Goal: Transaction & Acquisition: Purchase product/service

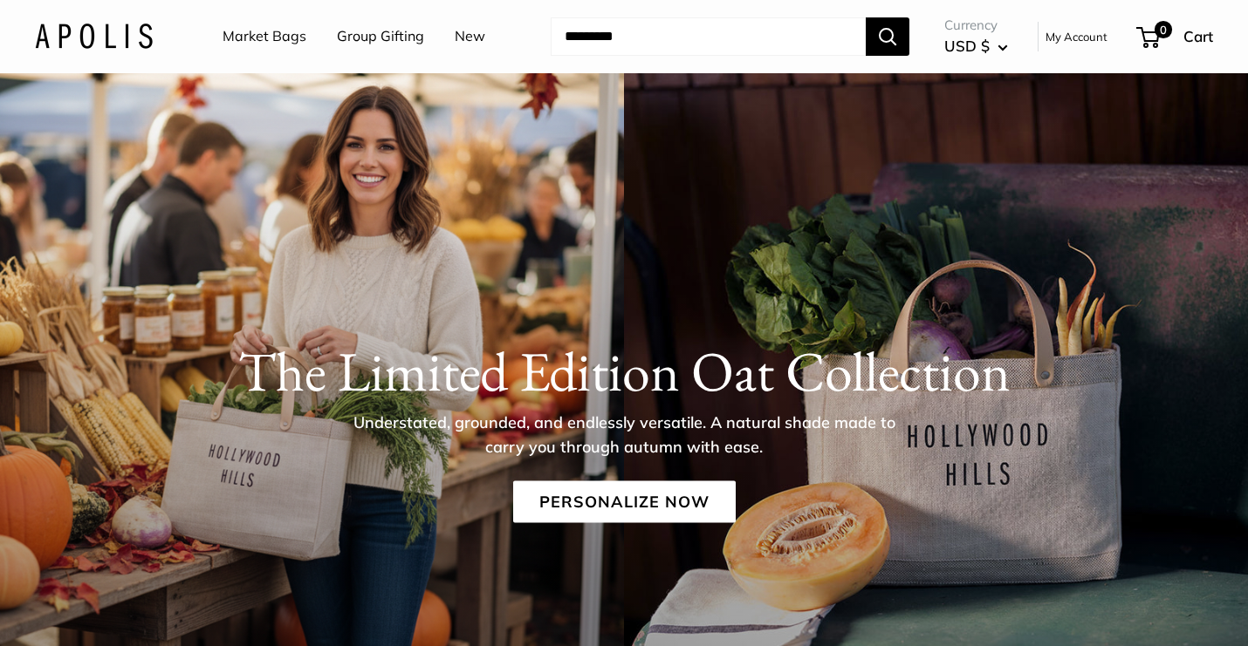
click at [296, 434] on div "The Limited Edition Oat Collection Understated, grounded, and endlessly versati…" at bounding box center [624, 431] width 1248 height 185
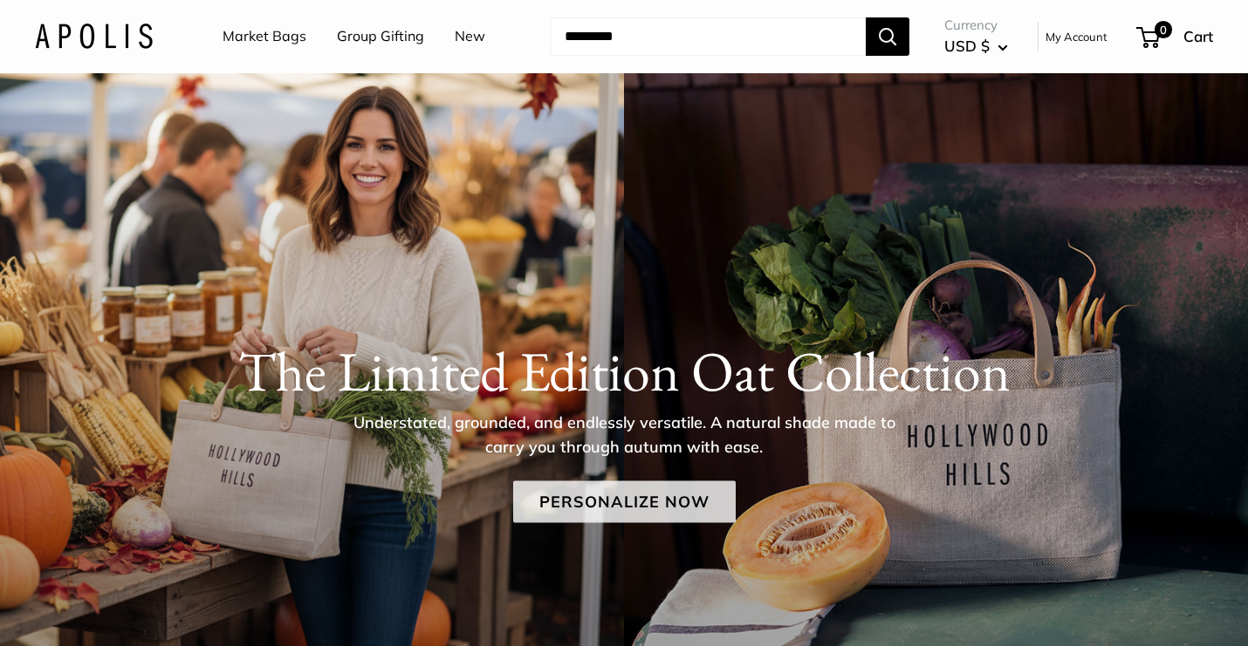
click at [646, 517] on link "Personalize Now" at bounding box center [624, 503] width 222 height 42
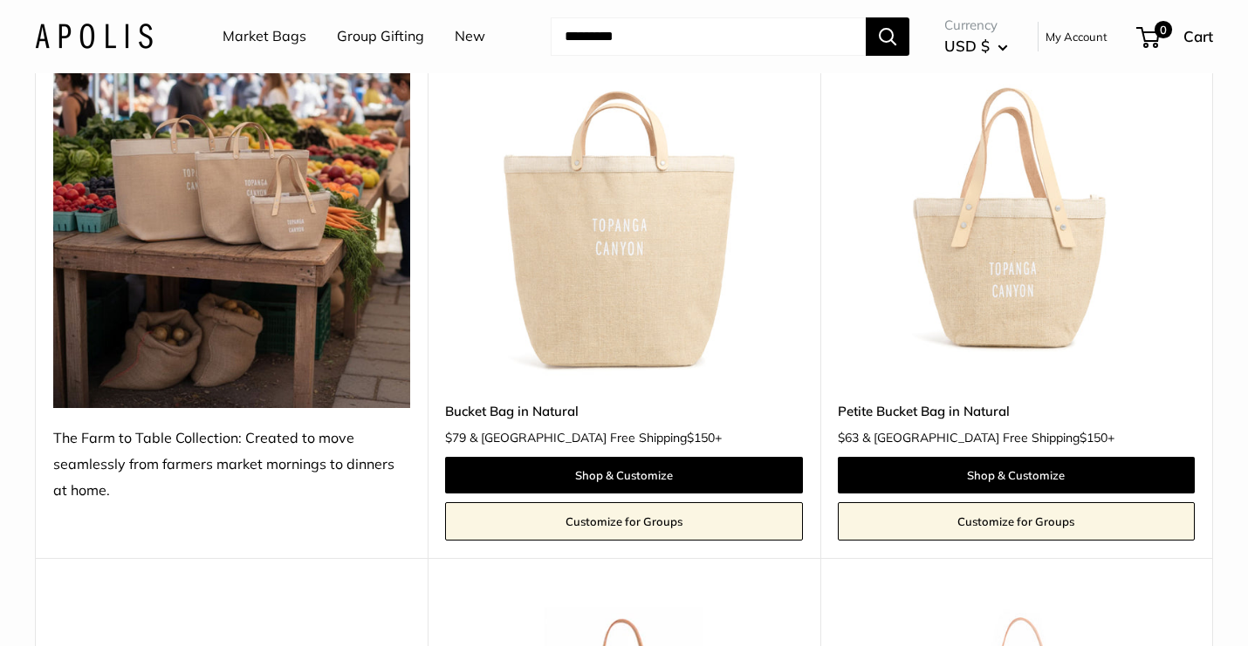
scroll to position [1552, 0]
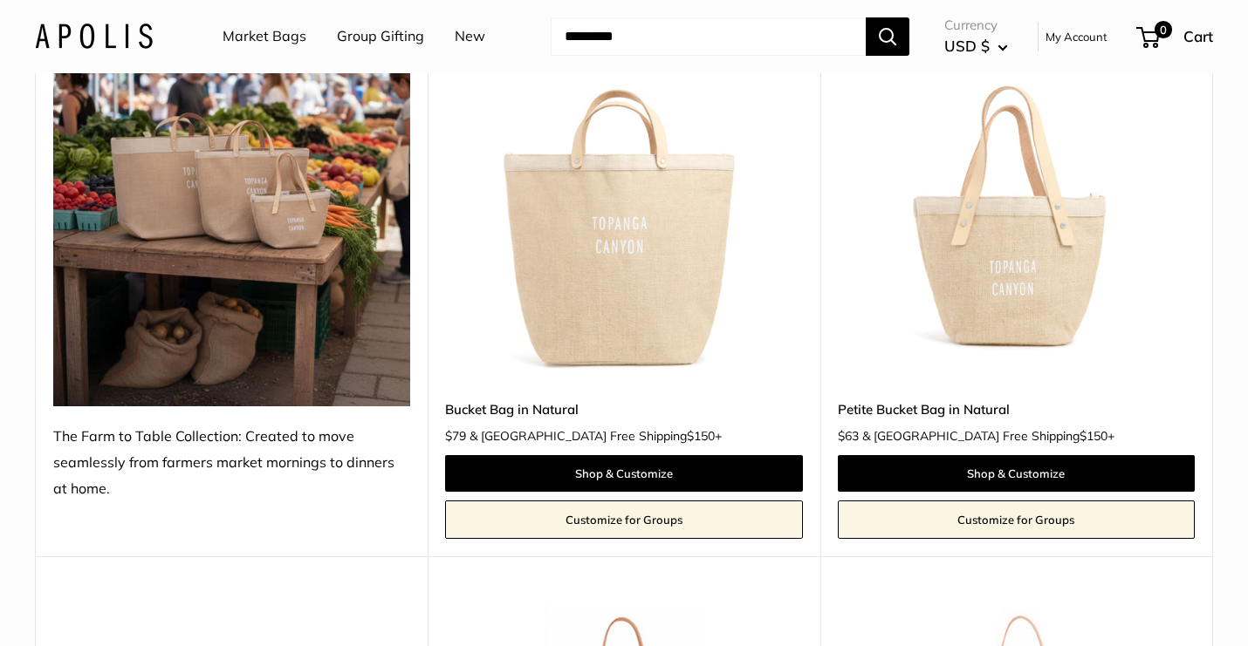
click at [0, 0] on img at bounding box center [0, 0] width 0 height 0
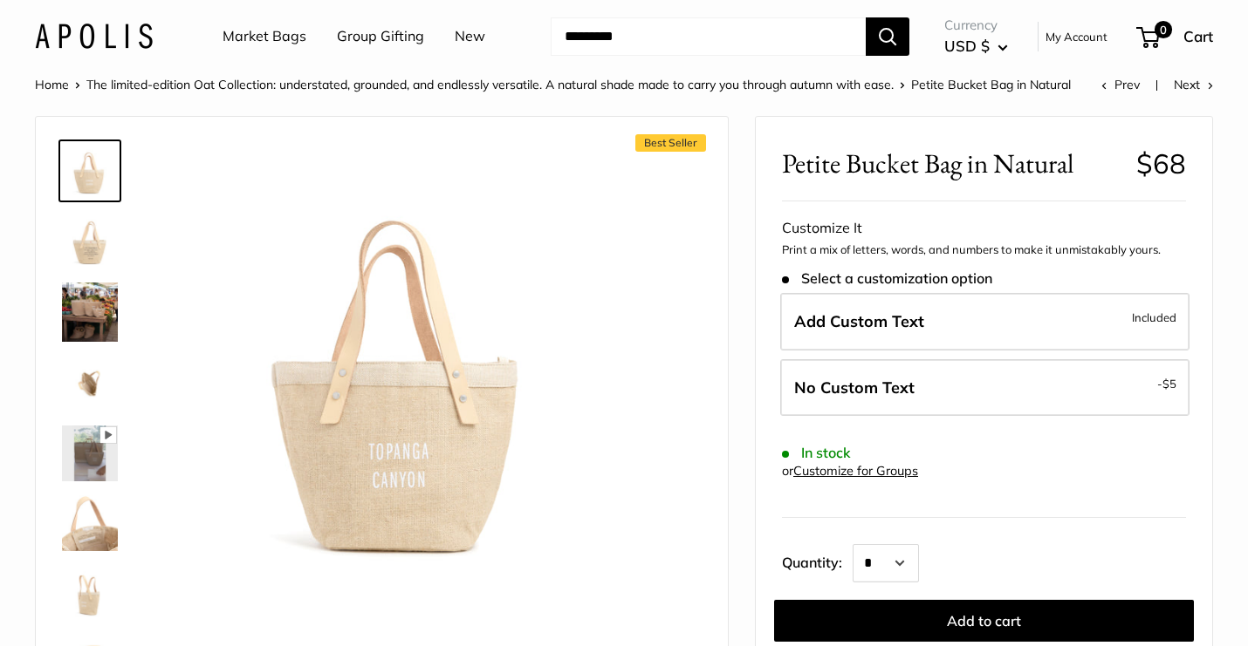
click at [95, 241] on img at bounding box center [90, 241] width 56 height 56
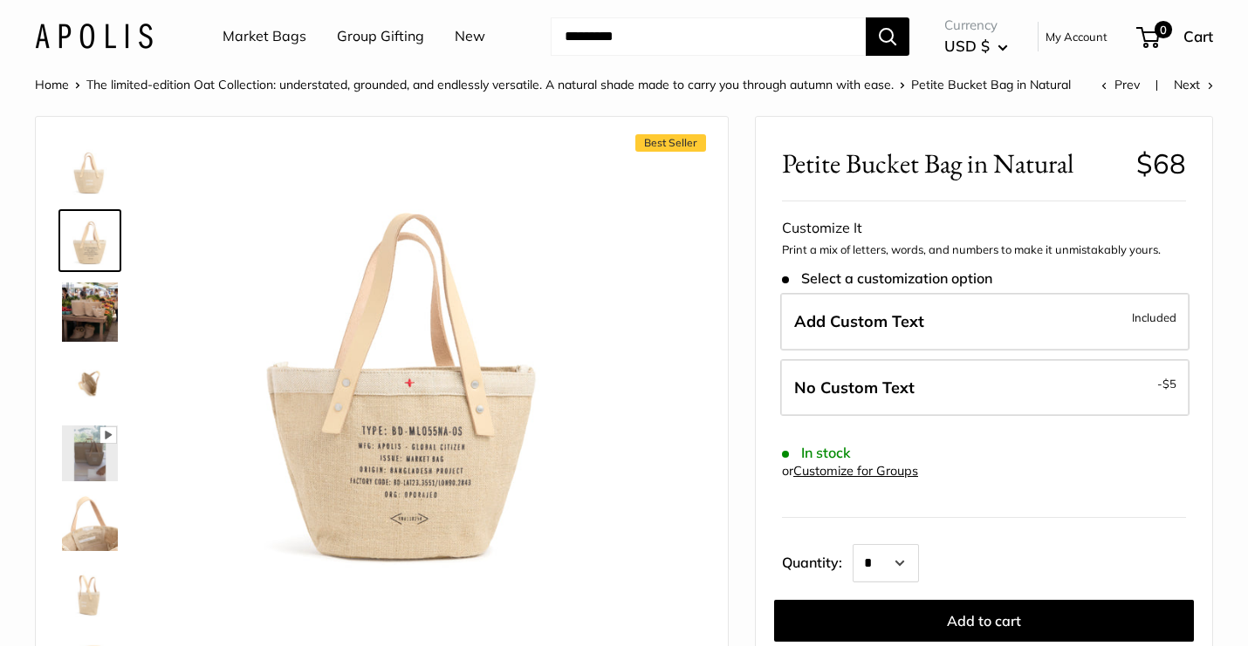
click at [94, 319] on img at bounding box center [90, 312] width 56 height 59
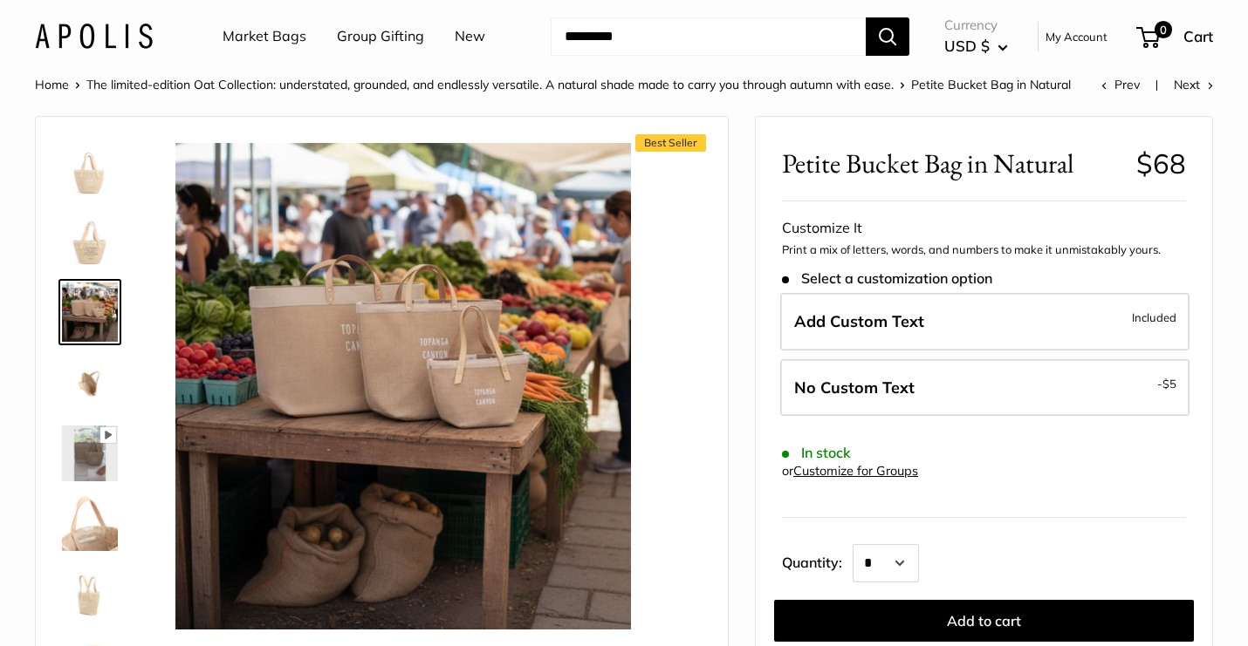
click at [99, 365] on img at bounding box center [90, 384] width 56 height 56
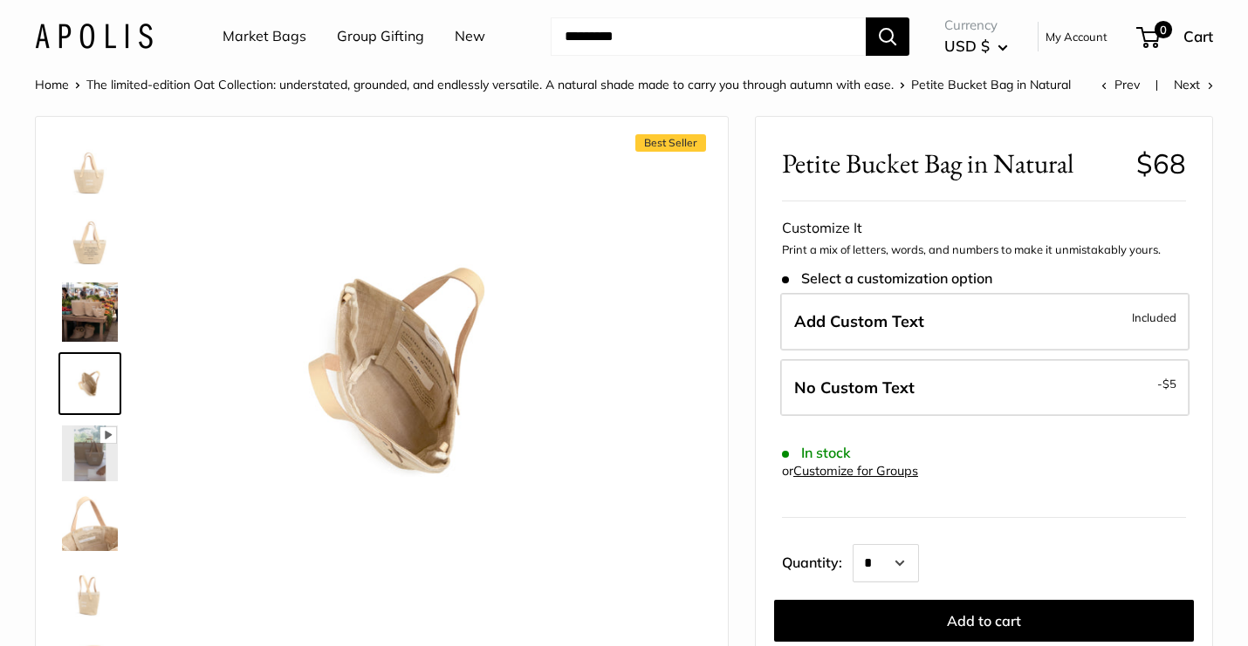
click at [89, 455] on img at bounding box center [90, 454] width 56 height 56
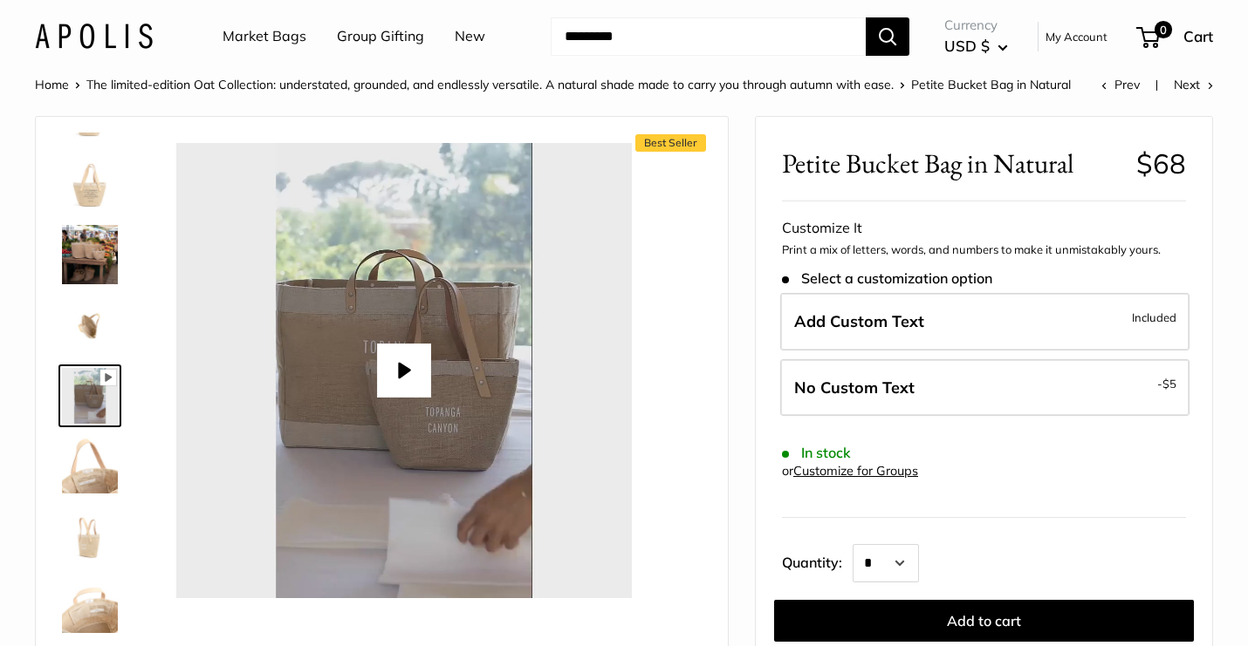
click at [91, 464] on img at bounding box center [90, 466] width 56 height 56
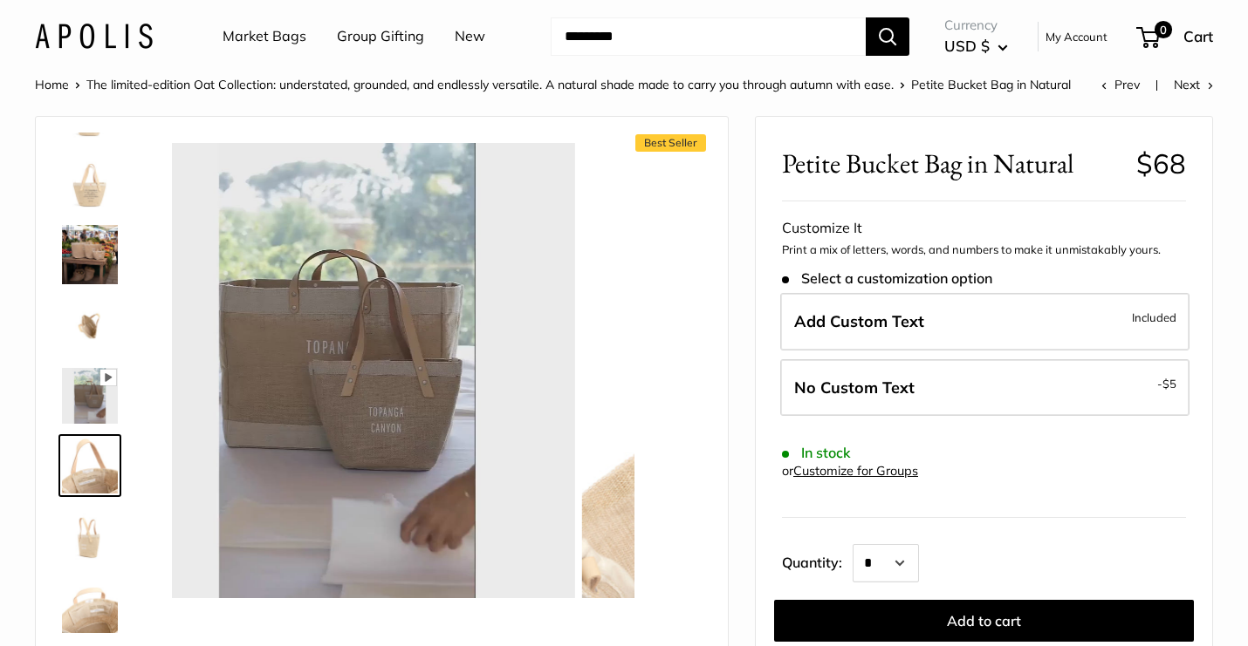
scroll to position [127, 0]
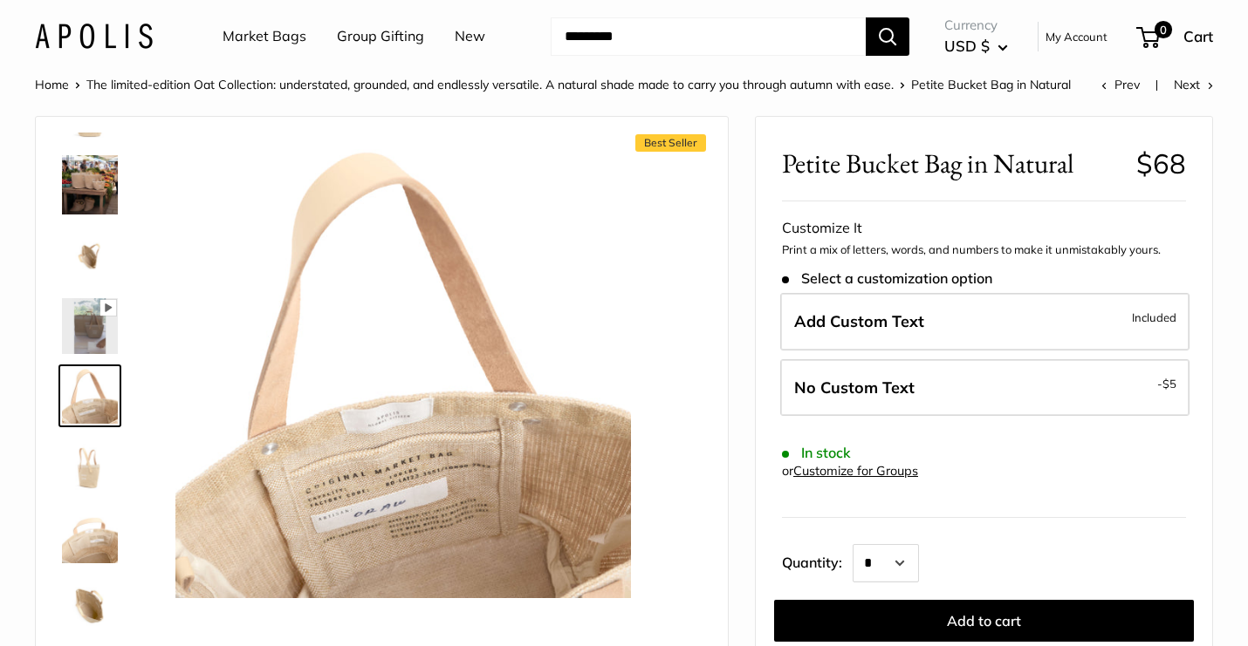
click at [92, 520] on img at bounding box center [90, 536] width 56 height 56
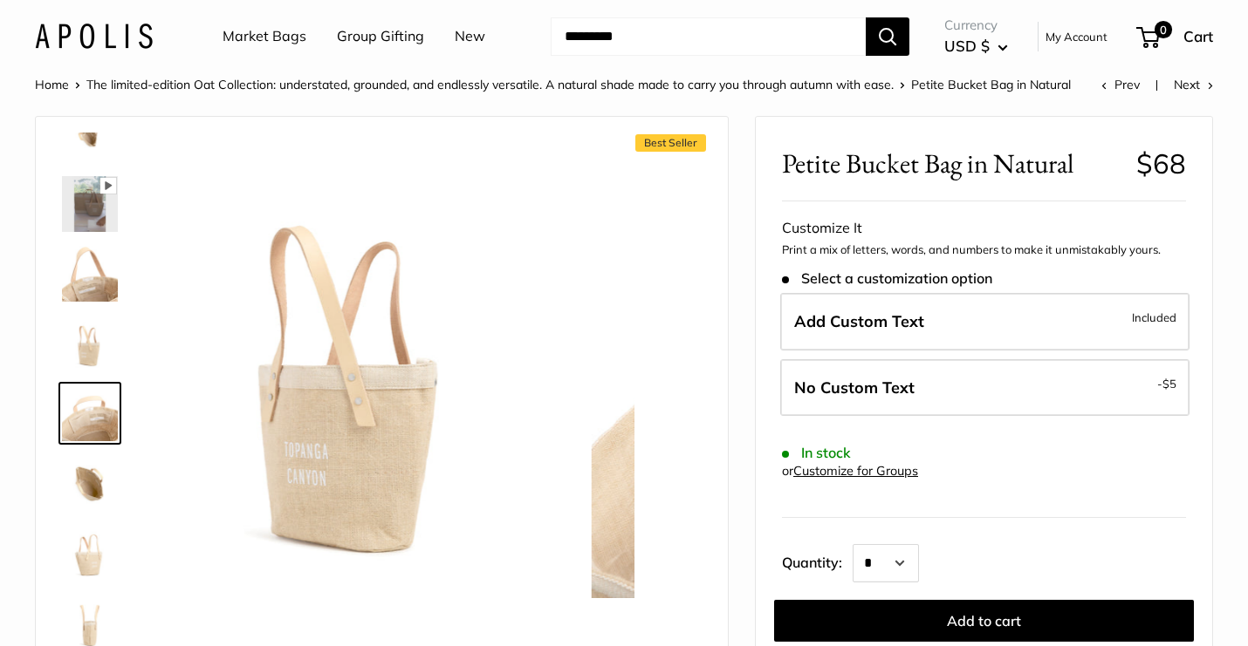
scroll to position [255, 0]
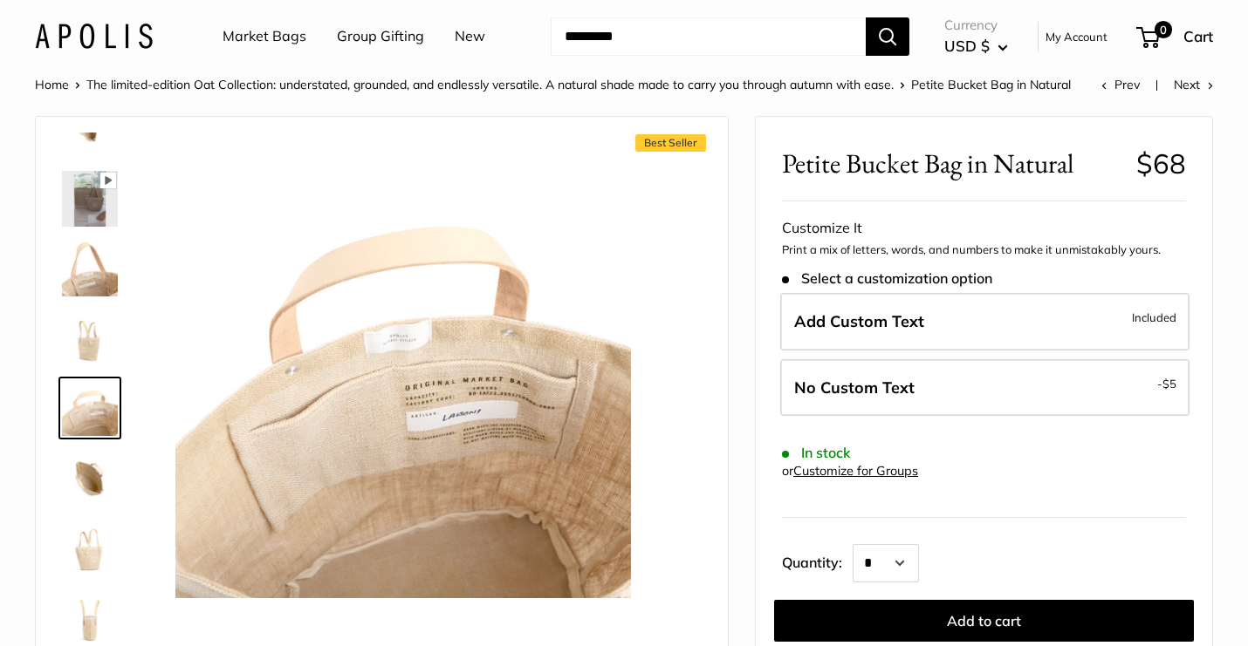
click at [96, 553] on img at bounding box center [90, 548] width 56 height 56
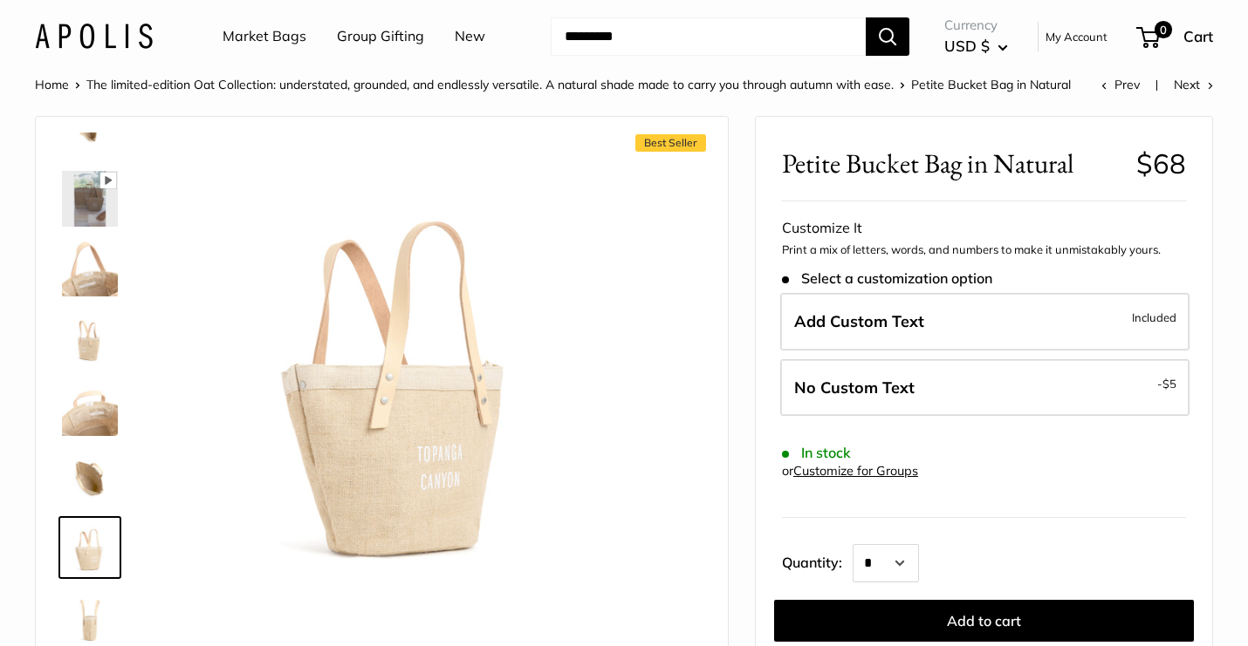
click at [84, 612] on img at bounding box center [90, 618] width 56 height 56
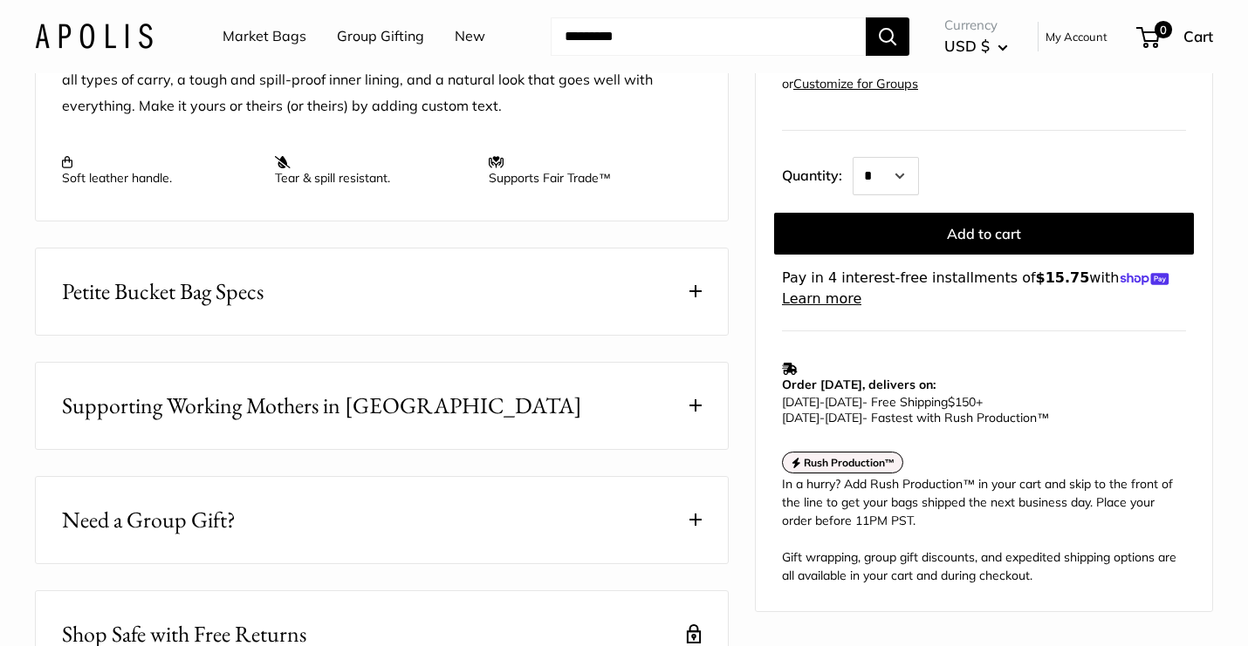
scroll to position [740, 0]
click at [677, 304] on button "Petite Bucket Bag Specs" at bounding box center [382, 291] width 692 height 86
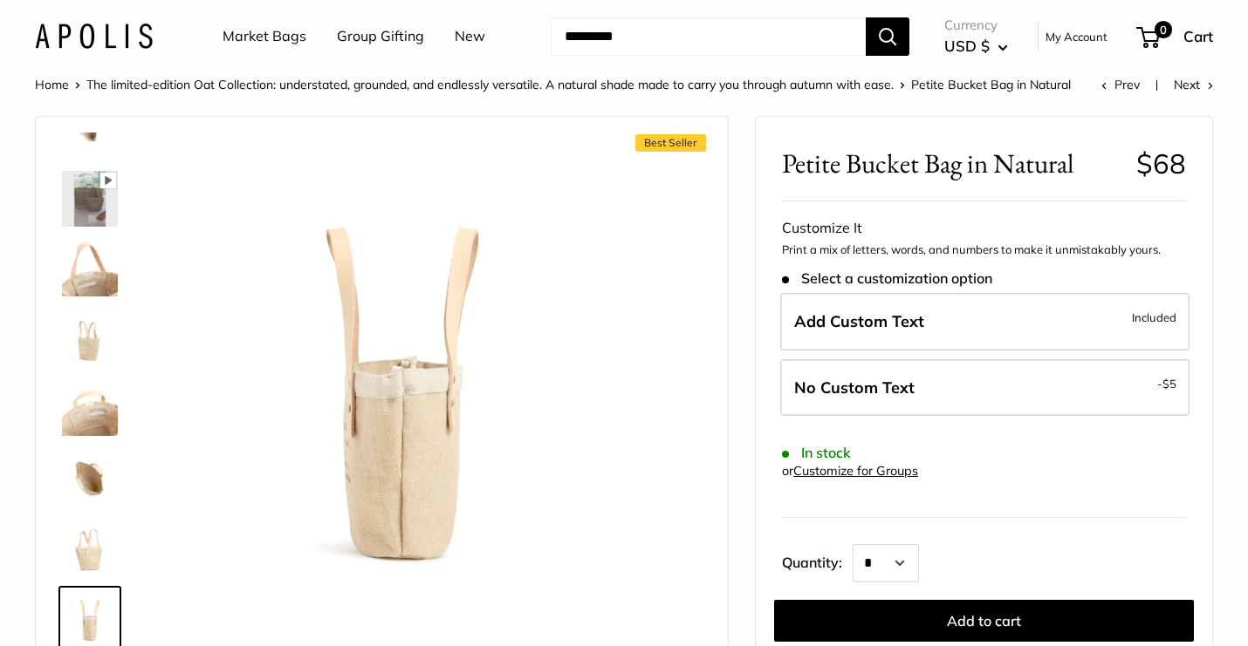
scroll to position [0, 0]
click at [272, 38] on link "Market Bags" at bounding box center [264, 37] width 84 height 26
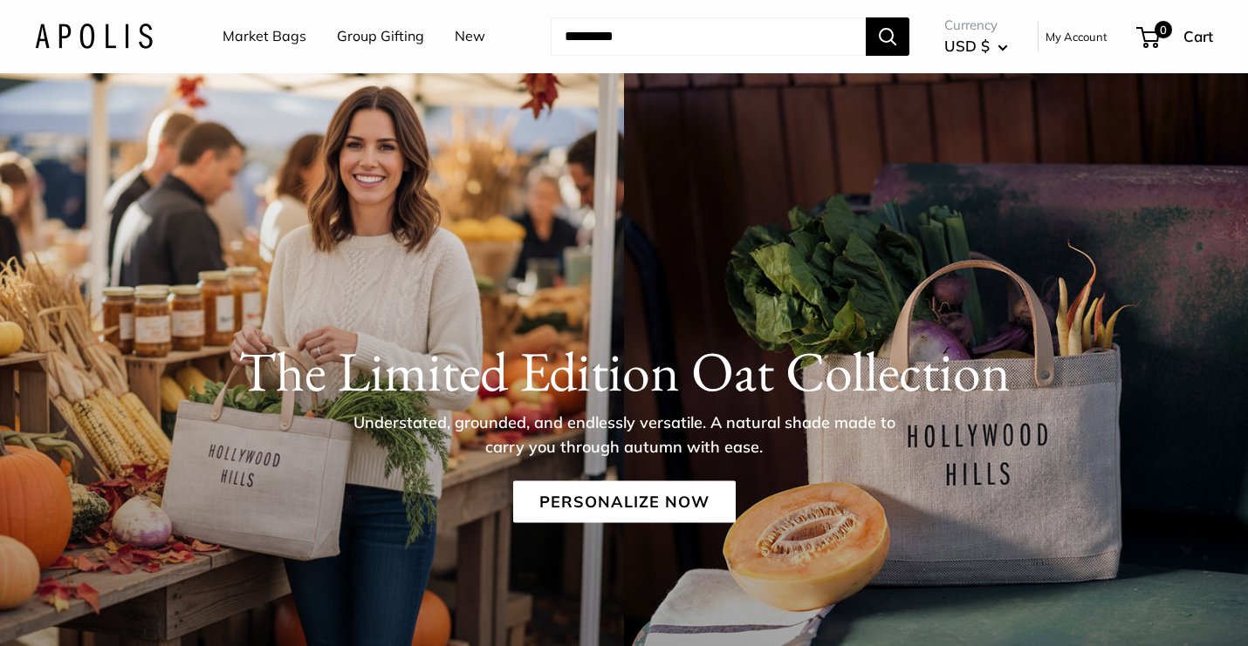
click at [414, 426] on p "Understated, grounded, and endlessly versatile. A natural shade made to carry y…" at bounding box center [623, 435] width 567 height 49
click at [282, 452] on div "The Limited Edition Oat Collection Understated, grounded, and endlessly versati…" at bounding box center [624, 431] width 1248 height 185
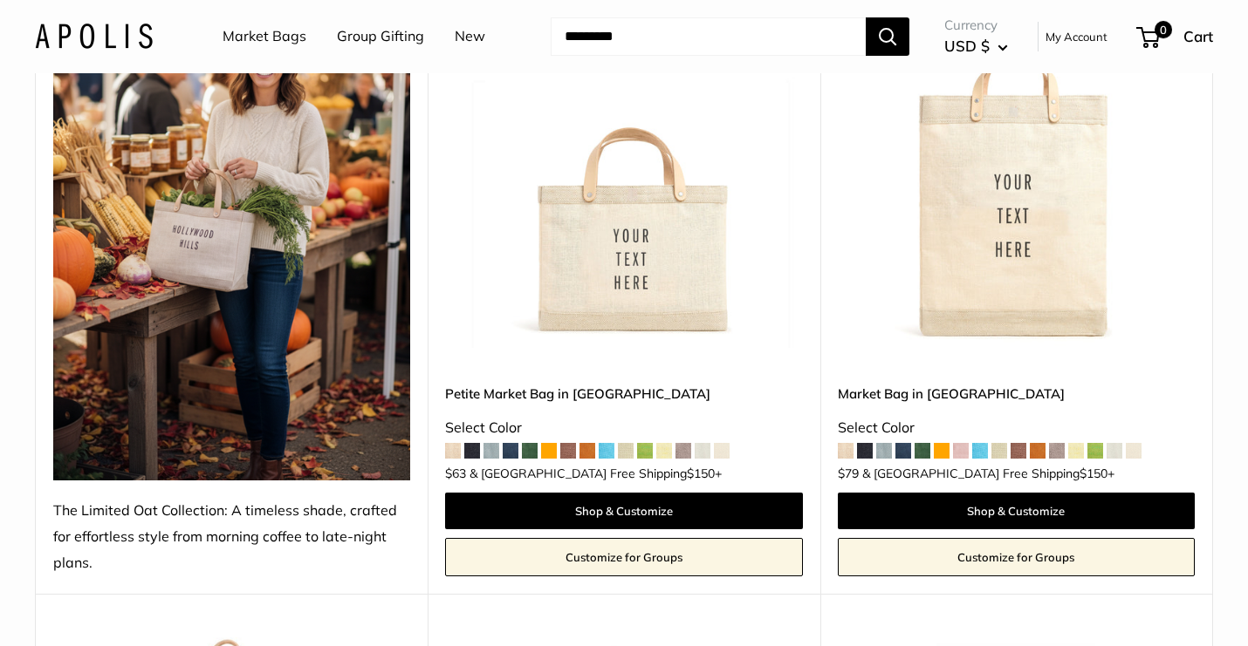
scroll to position [325, 0]
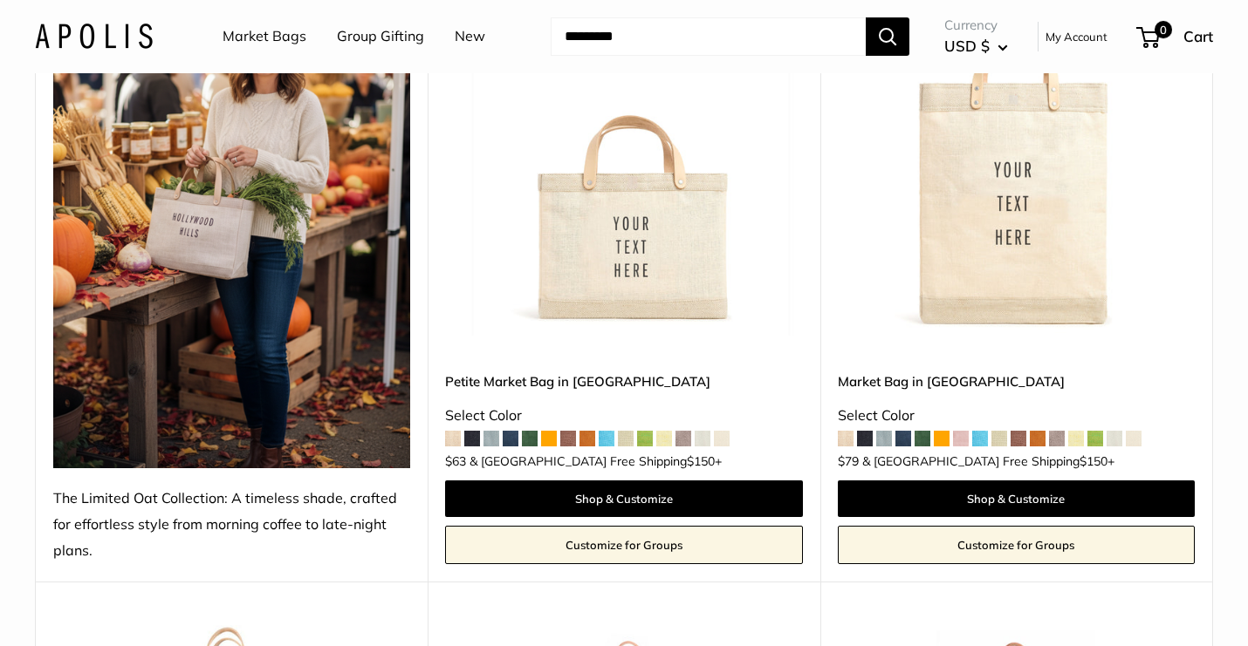
click at [0, 0] on img at bounding box center [0, 0] width 0 height 0
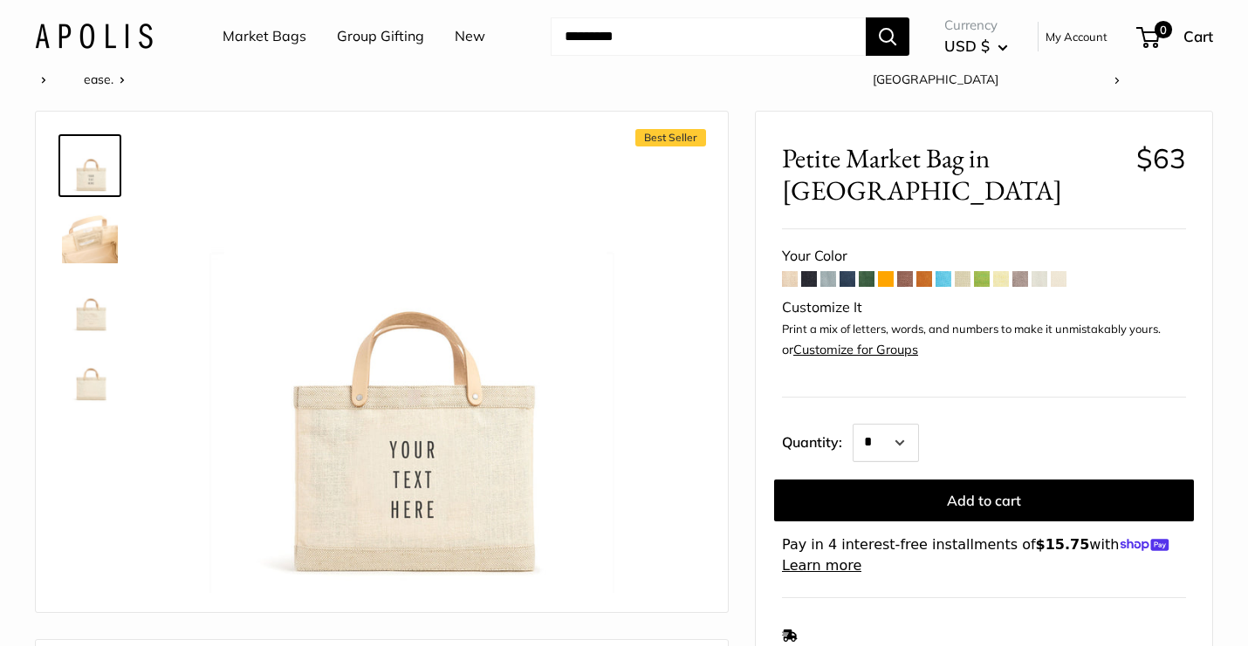
scroll to position [31, 0]
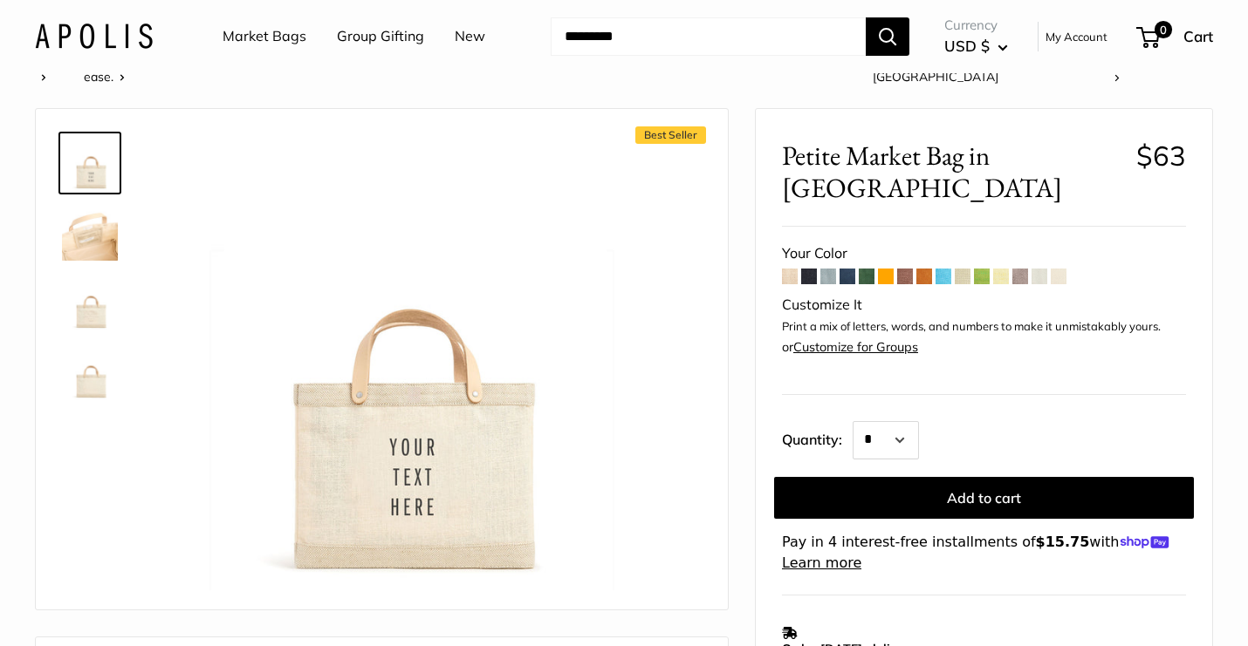
click at [789, 269] on span at bounding box center [790, 277] width 16 height 16
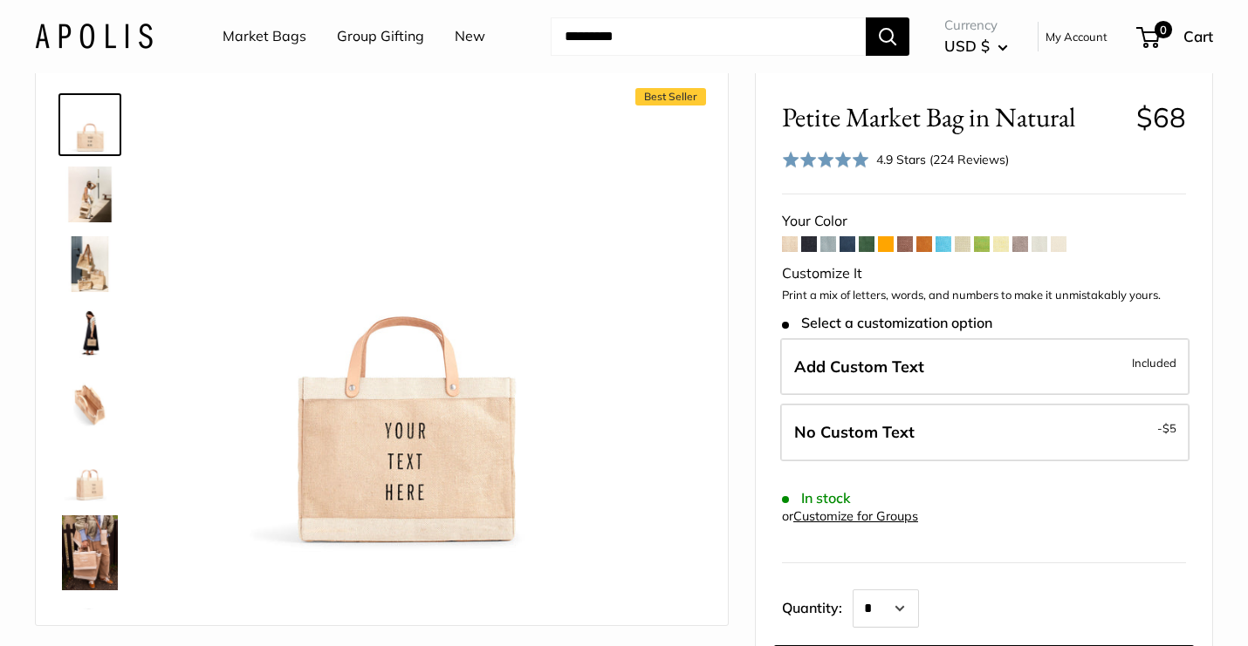
click at [1043, 243] on span at bounding box center [1039, 244] width 16 height 16
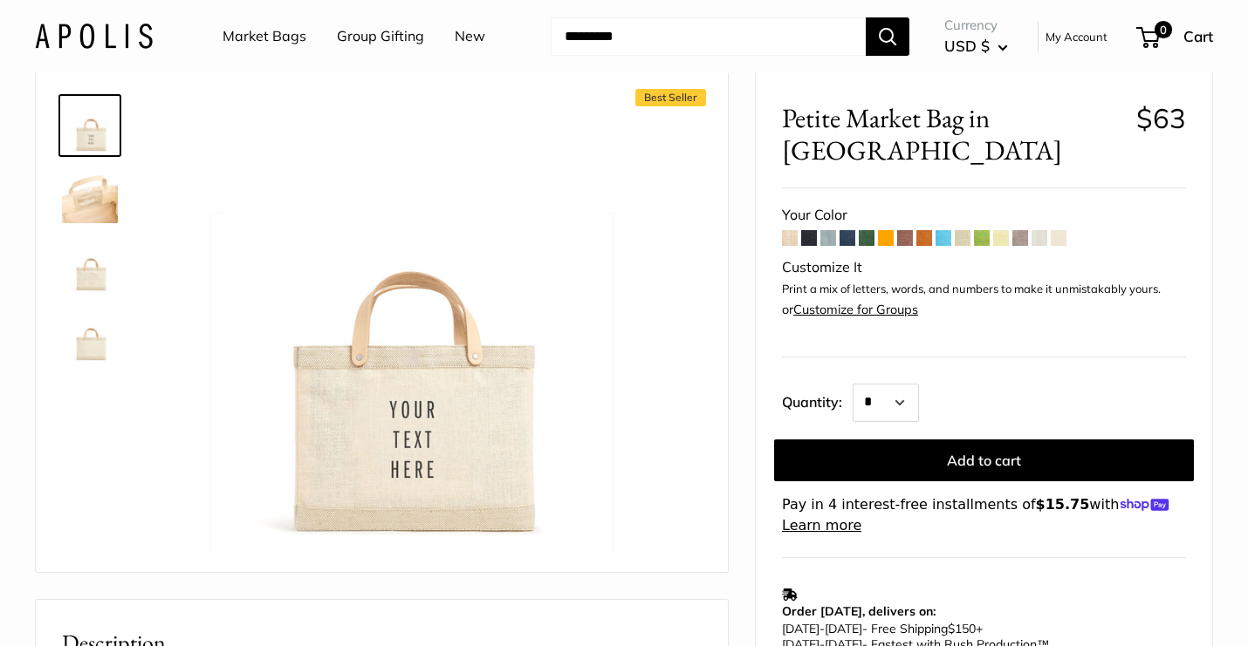
click at [1023, 230] on span at bounding box center [1020, 238] width 16 height 16
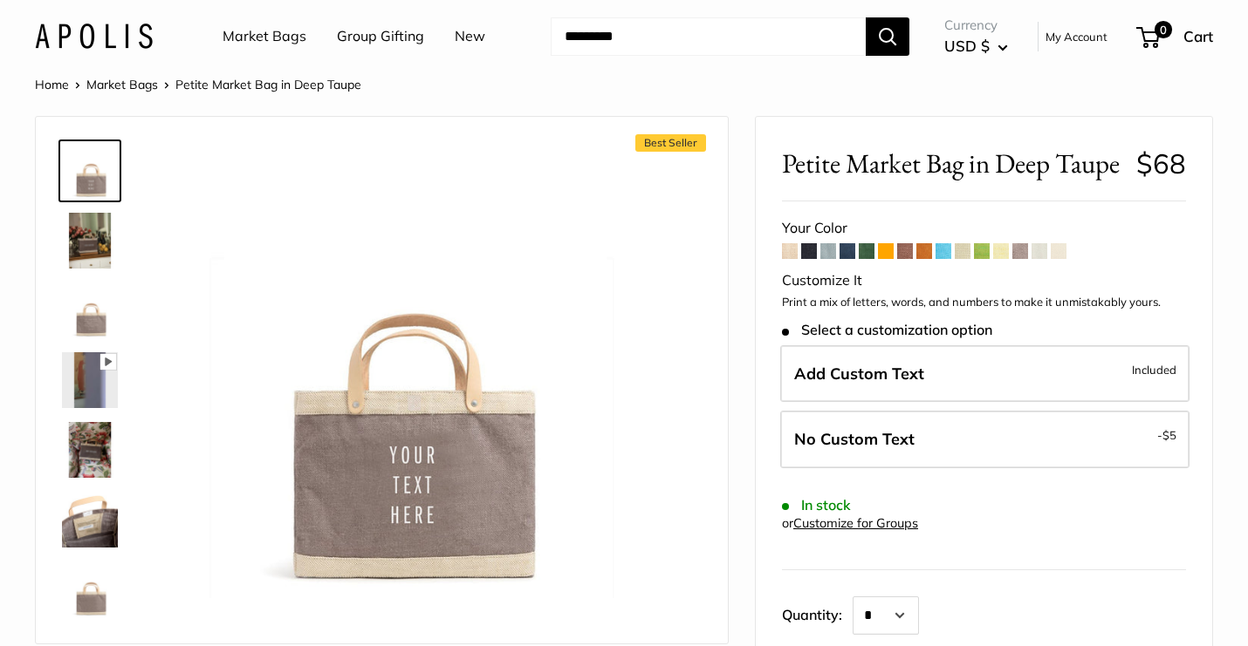
click at [1002, 250] on span at bounding box center [1001, 251] width 16 height 16
click at [961, 251] on span at bounding box center [962, 251] width 16 height 16
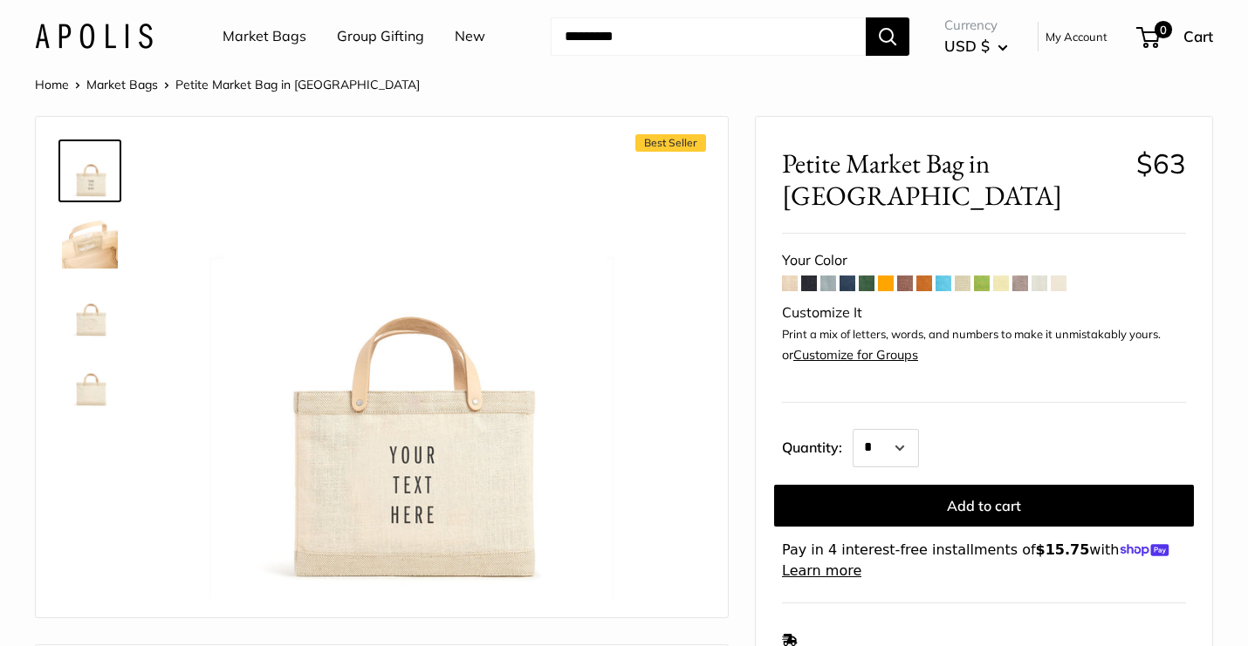
click at [571, 32] on input "Search..." at bounding box center [708, 36] width 315 height 38
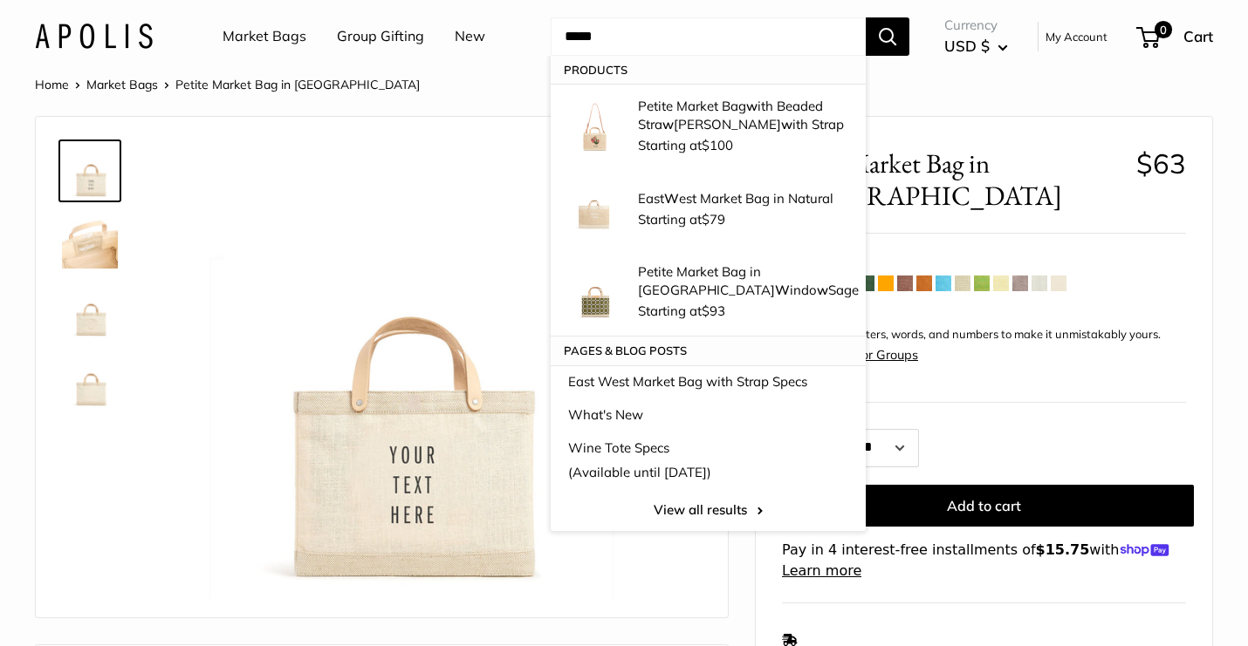
type input "*****"
click at [888, 36] on button "Search" at bounding box center [887, 36] width 44 height 38
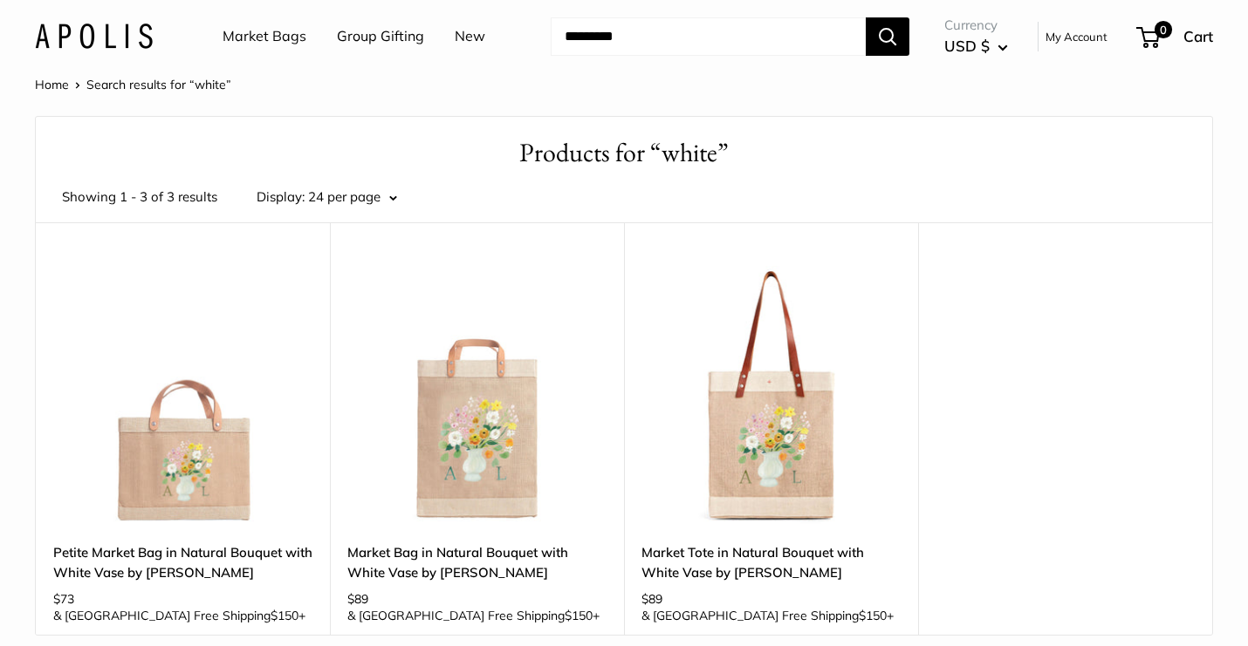
click at [255, 38] on link "Market Bags" at bounding box center [264, 37] width 84 height 26
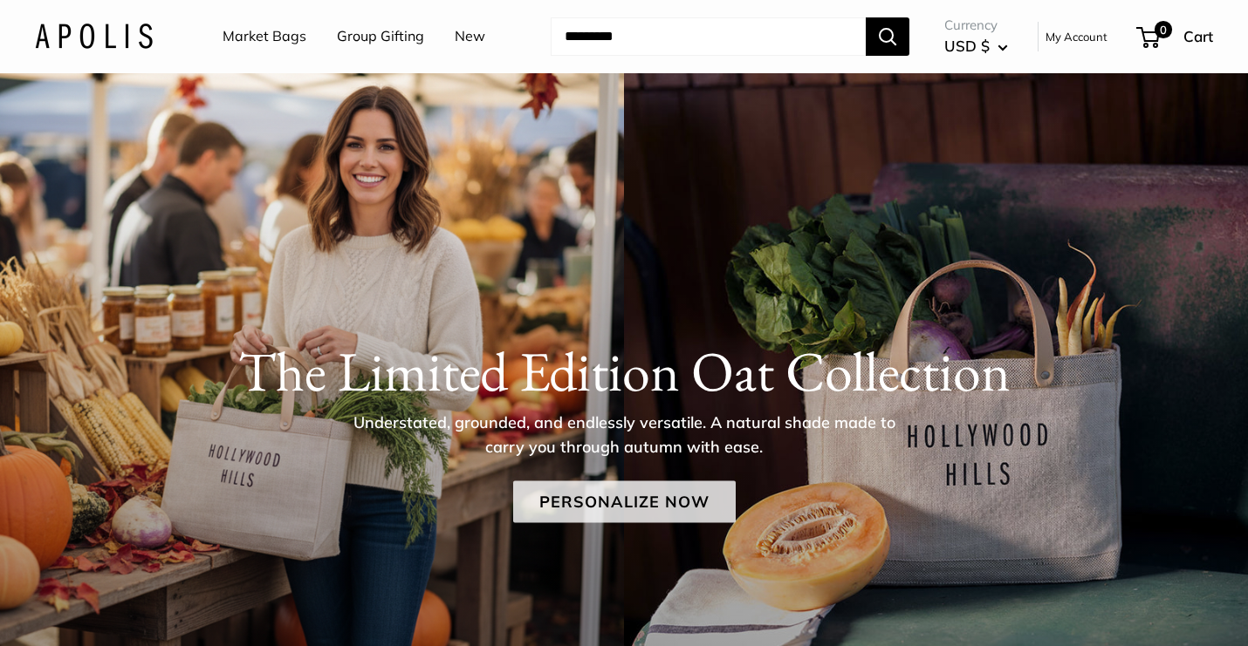
click at [605, 502] on link "Personalize Now" at bounding box center [624, 503] width 222 height 42
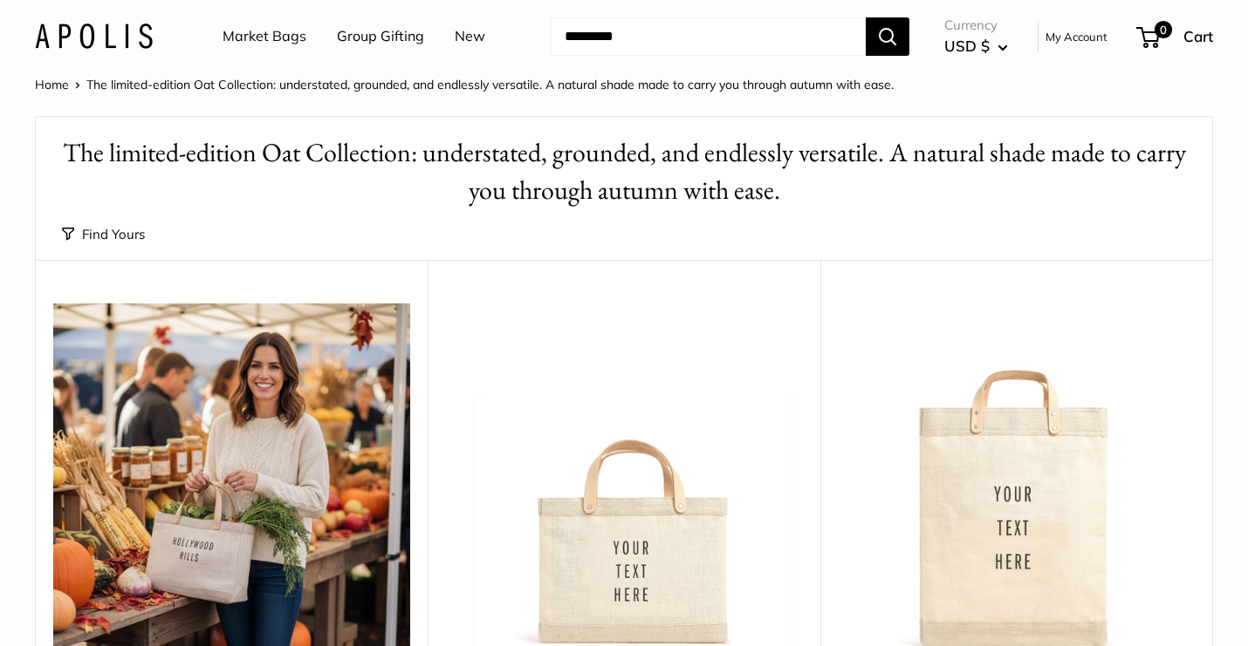
click at [104, 231] on button "Find Yours" at bounding box center [103, 234] width 83 height 24
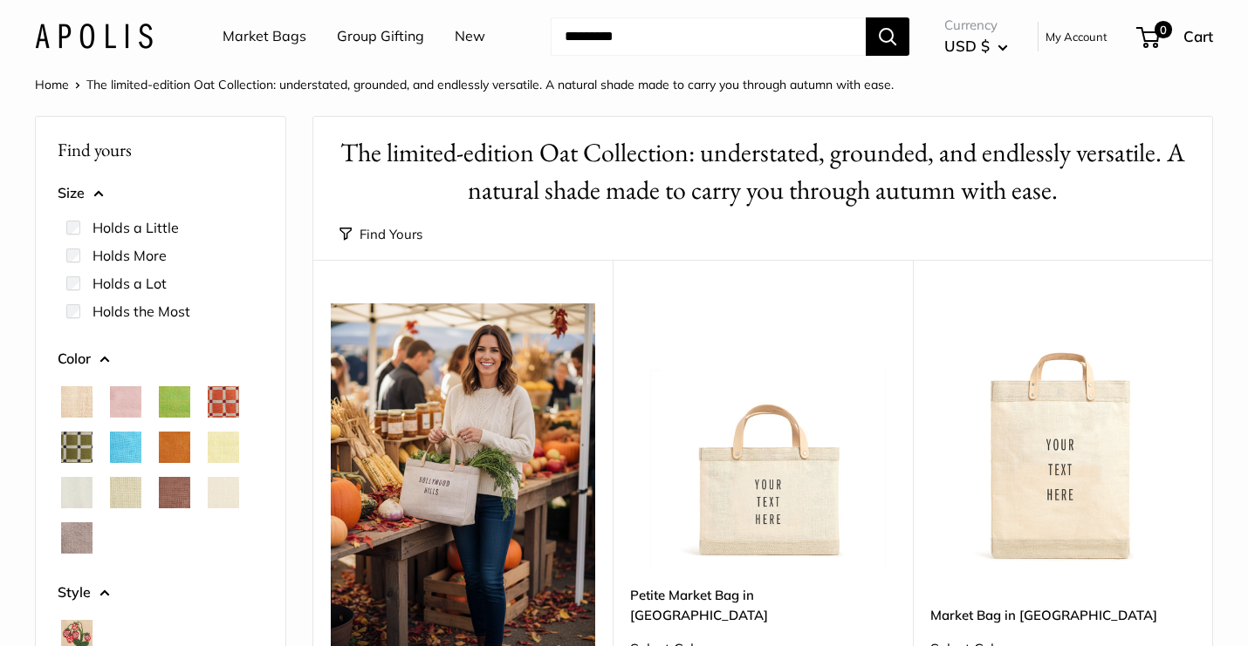
click at [138, 259] on label "Holds More" at bounding box center [129, 255] width 74 height 21
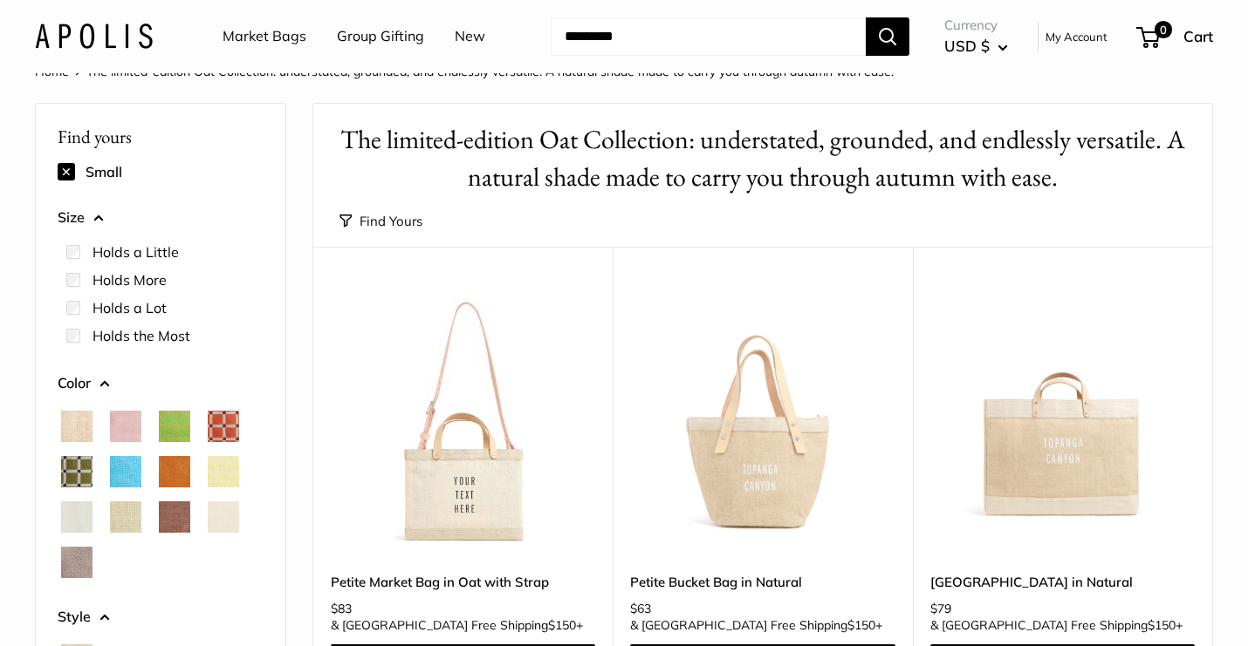
scroll to position [17, 0]
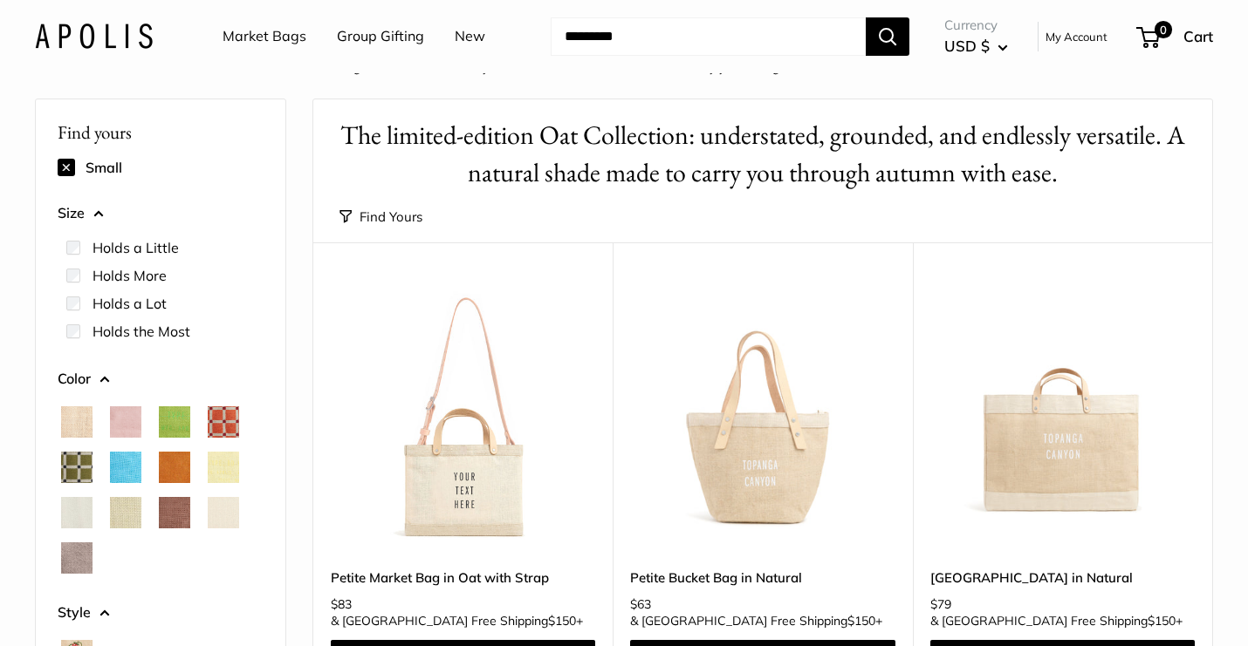
click at [67, 169] on button at bounding box center [66, 167] width 17 height 17
click at [68, 168] on button at bounding box center [66, 167] width 17 height 17
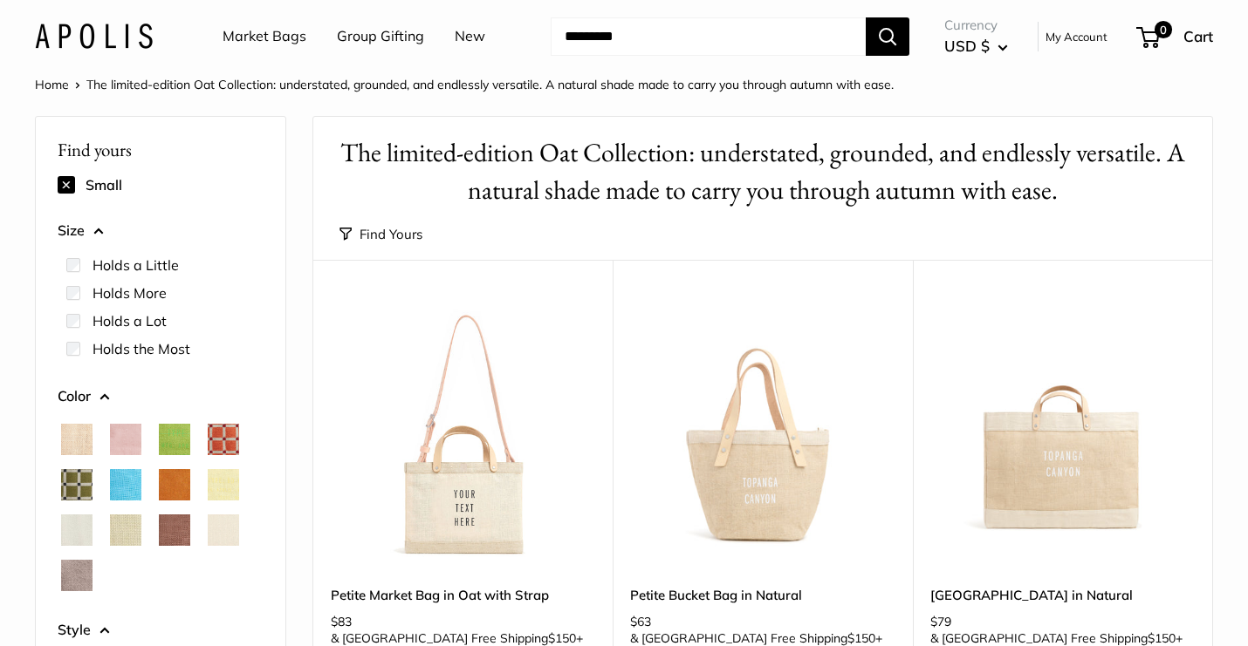
scroll to position [0, 0]
click at [74, 521] on span "Dove" at bounding box center [76, 530] width 31 height 31
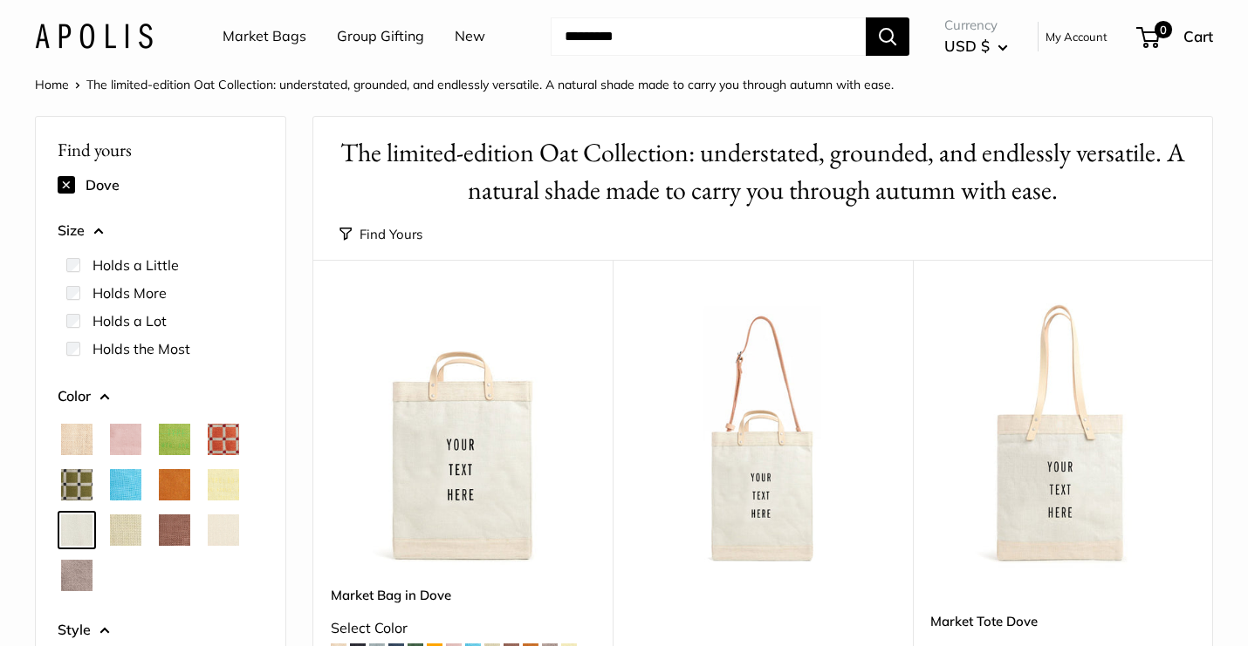
click at [79, 529] on span "Dove" at bounding box center [76, 530] width 31 height 31
click at [758, 44] on input "Search..." at bounding box center [708, 36] width 315 height 38
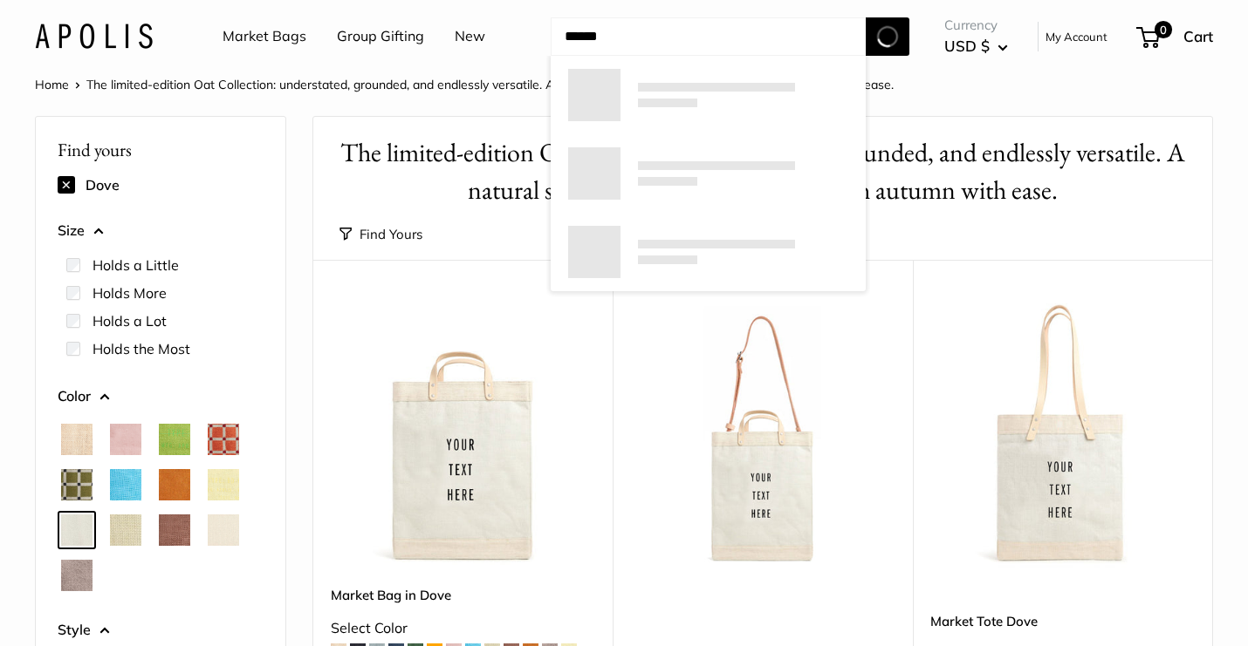
type input "******"
click at [888, 36] on button "Search" at bounding box center [887, 36] width 44 height 38
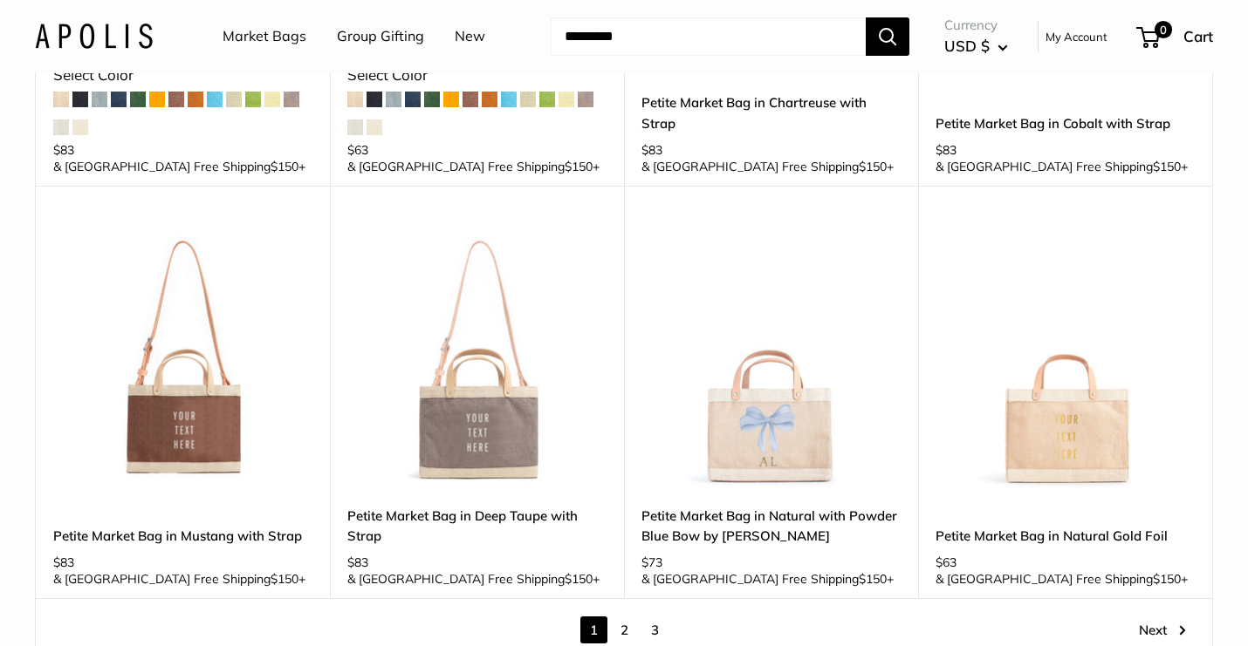
scroll to position [2543, 0]
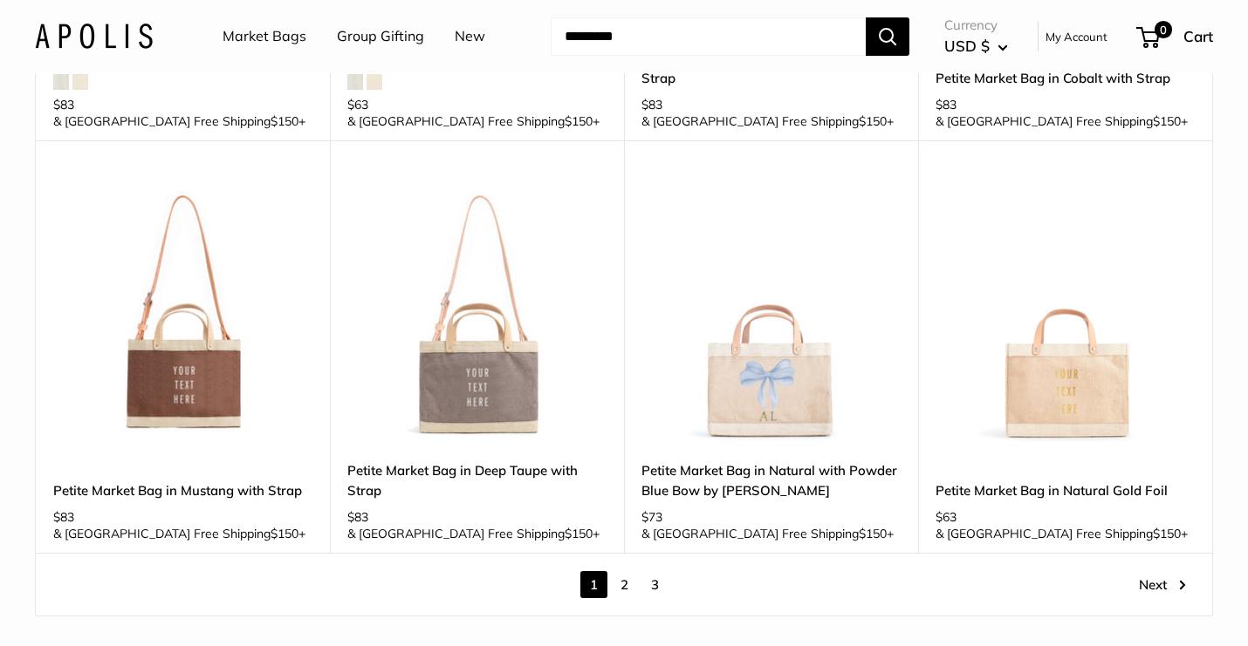
click at [625, 571] on link "2" at bounding box center [624, 584] width 27 height 27
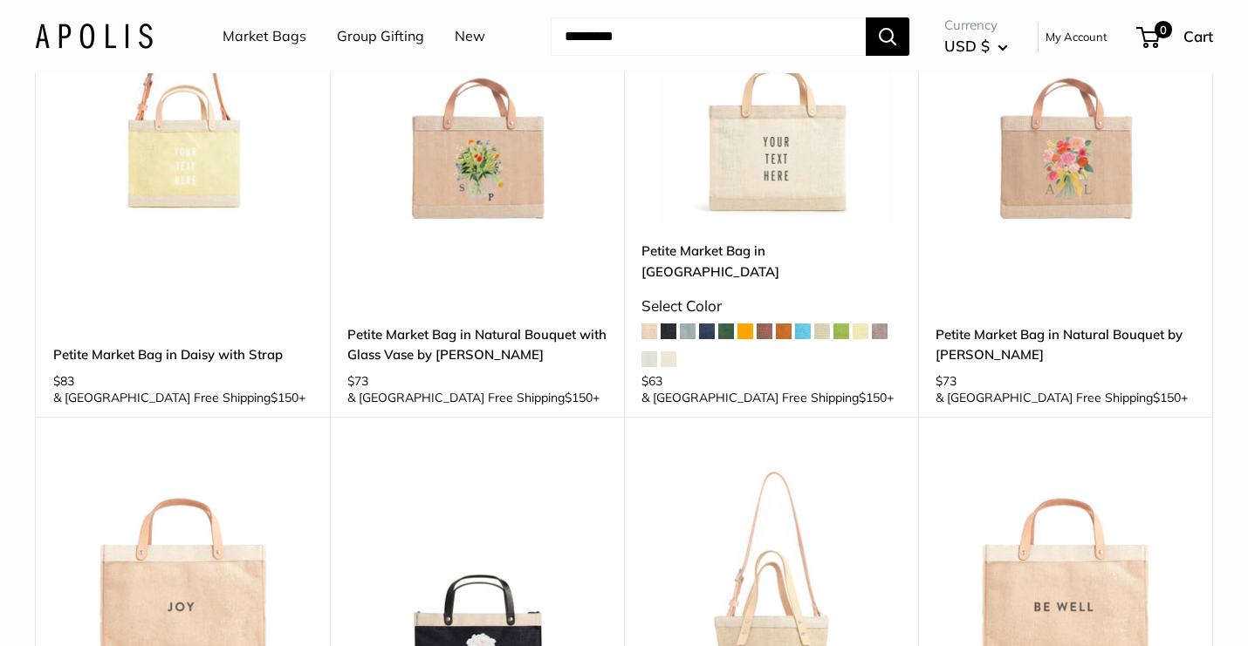
scroll to position [738, 0]
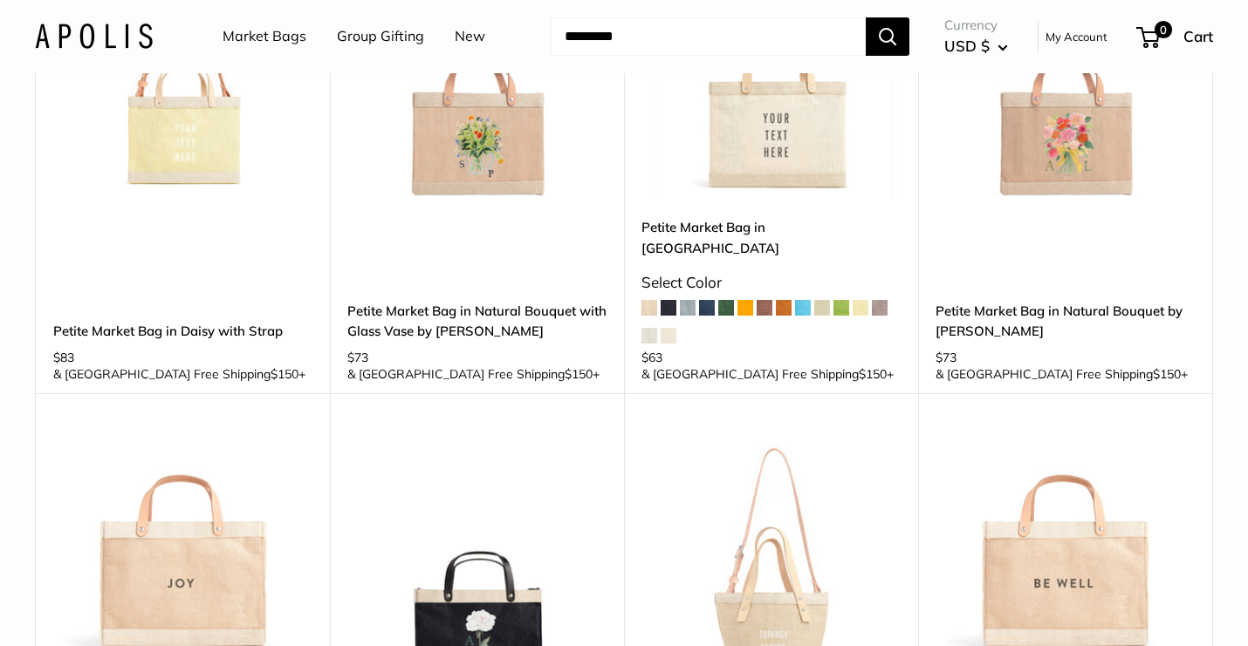
click at [667, 300] on span at bounding box center [668, 308] width 16 height 16
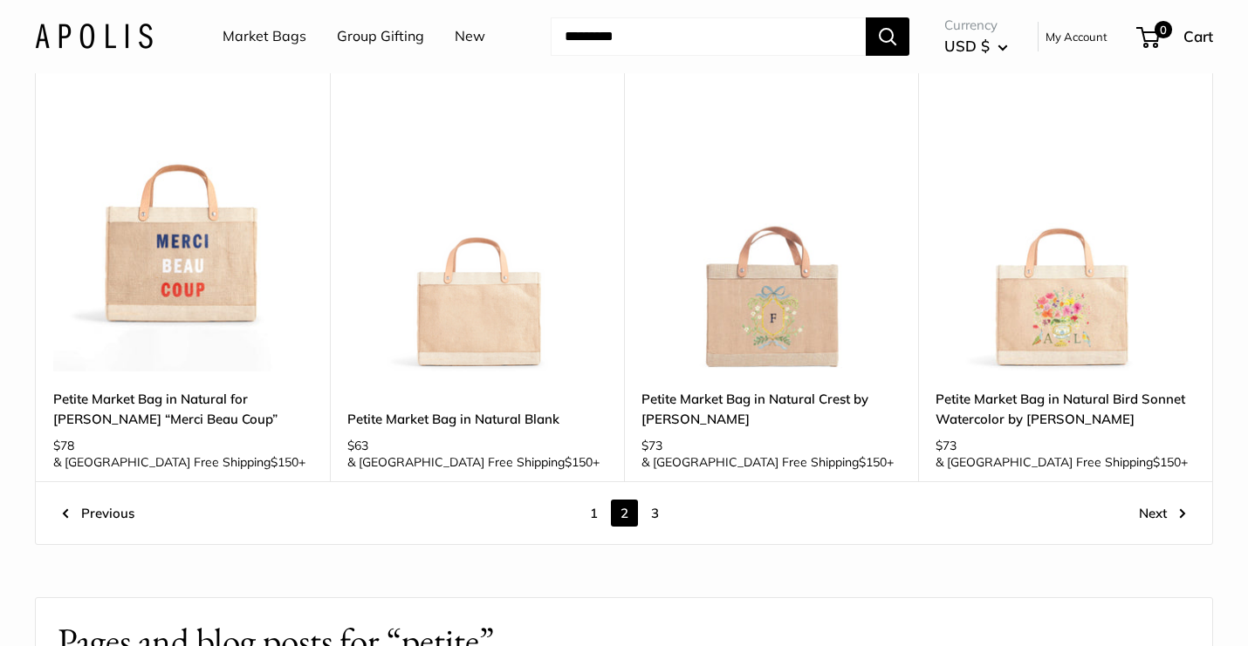
scroll to position [2305, 0]
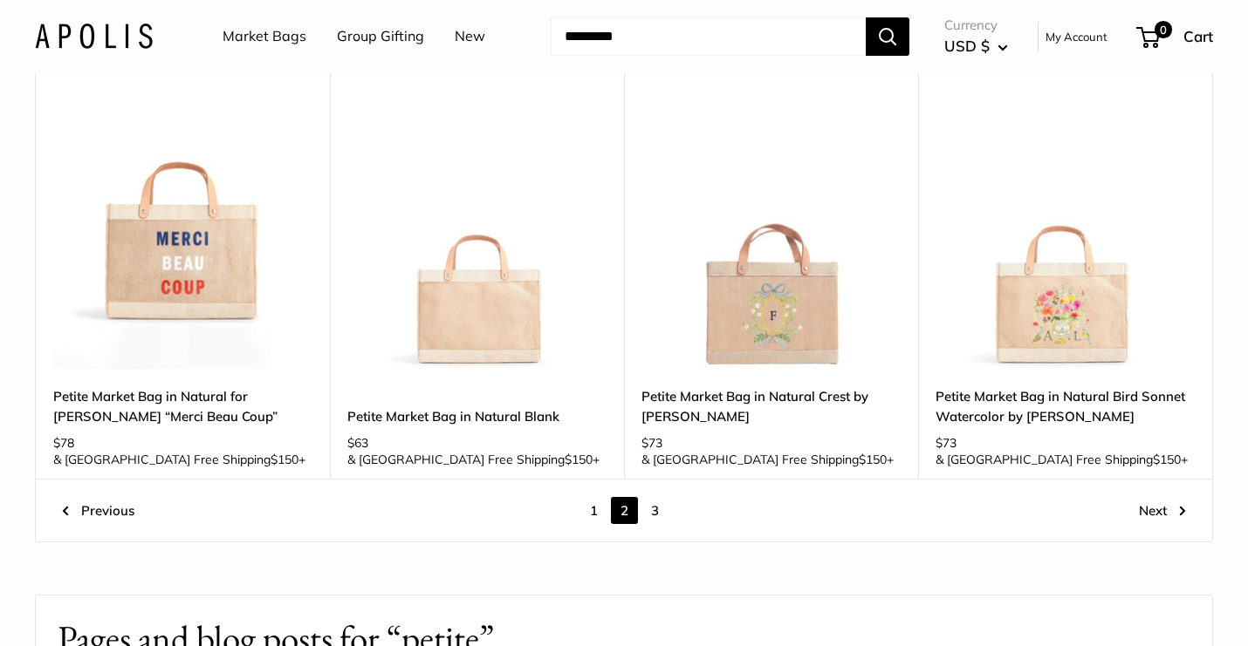
click at [649, 497] on link "3" at bounding box center [654, 510] width 27 height 27
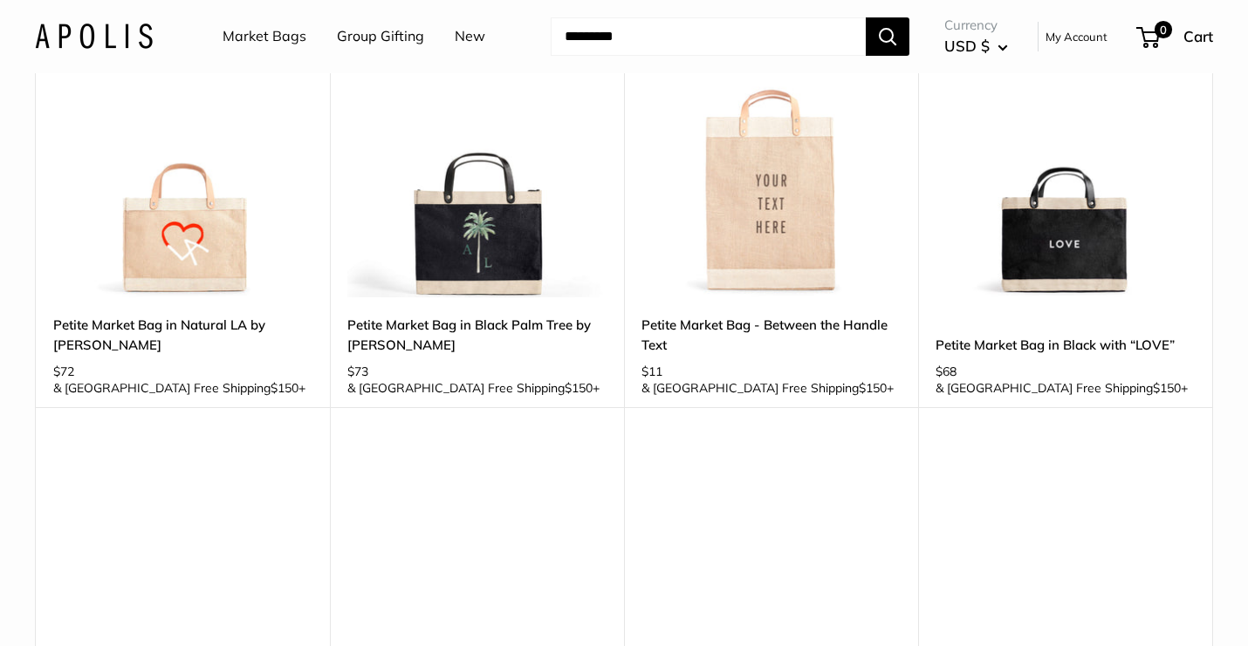
scroll to position [166, 0]
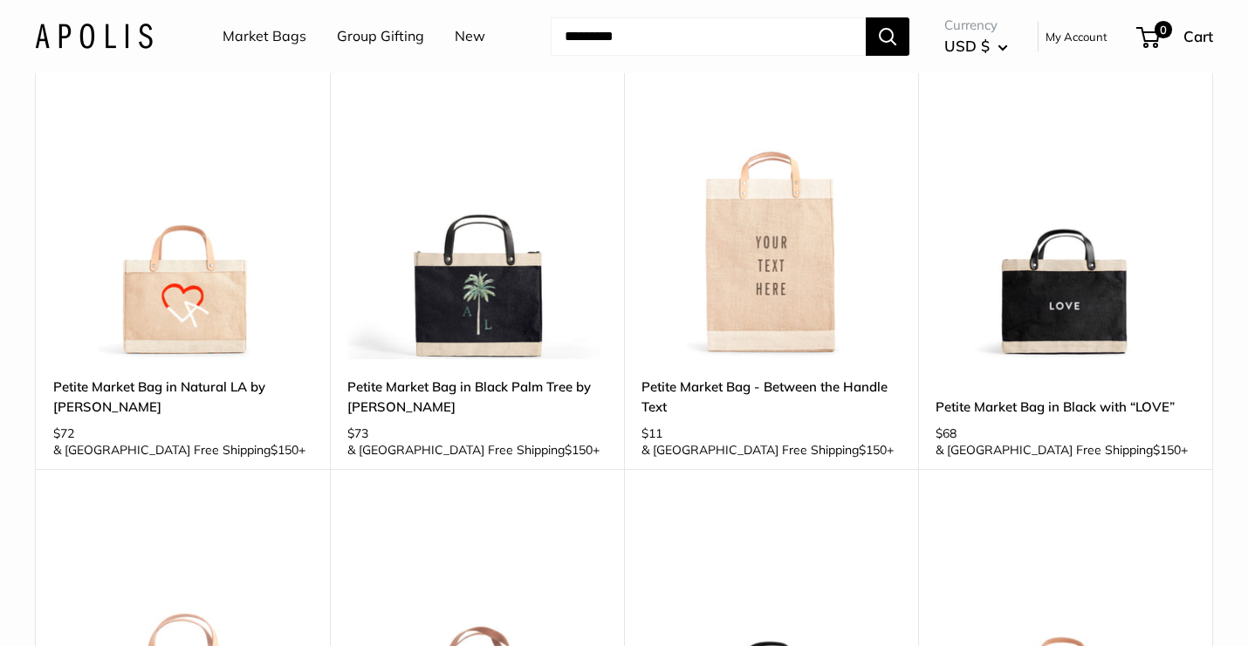
click at [0, 0] on img at bounding box center [0, 0] width 0 height 0
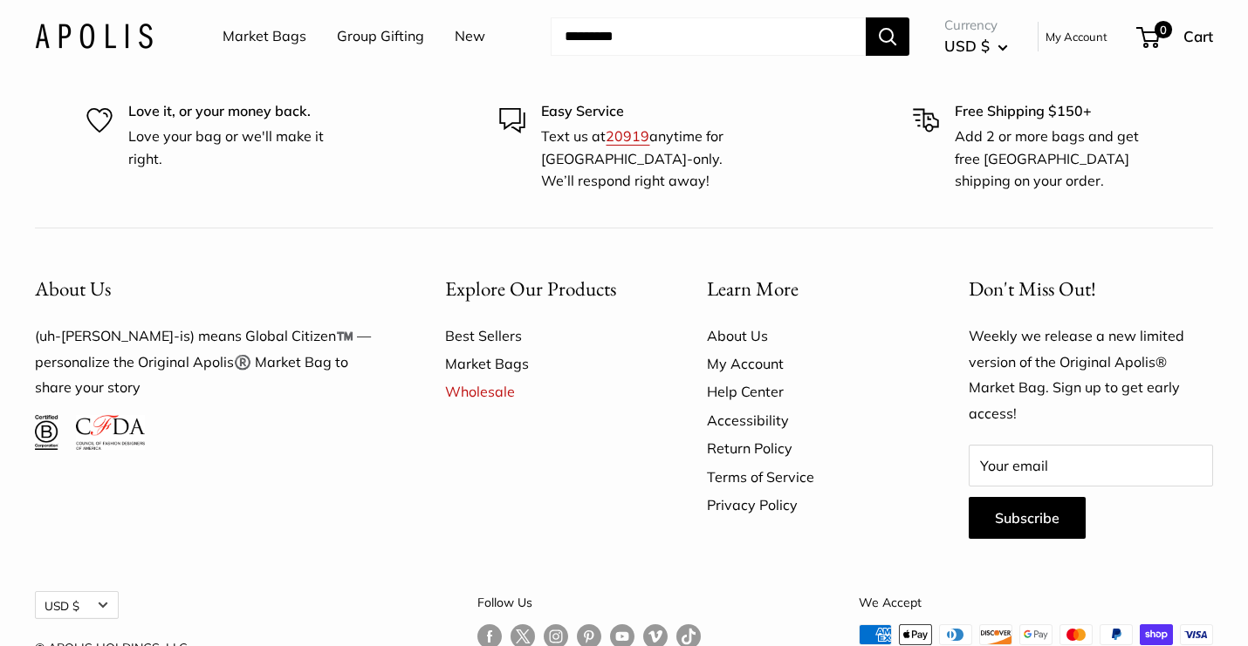
scroll to position [2328, 0]
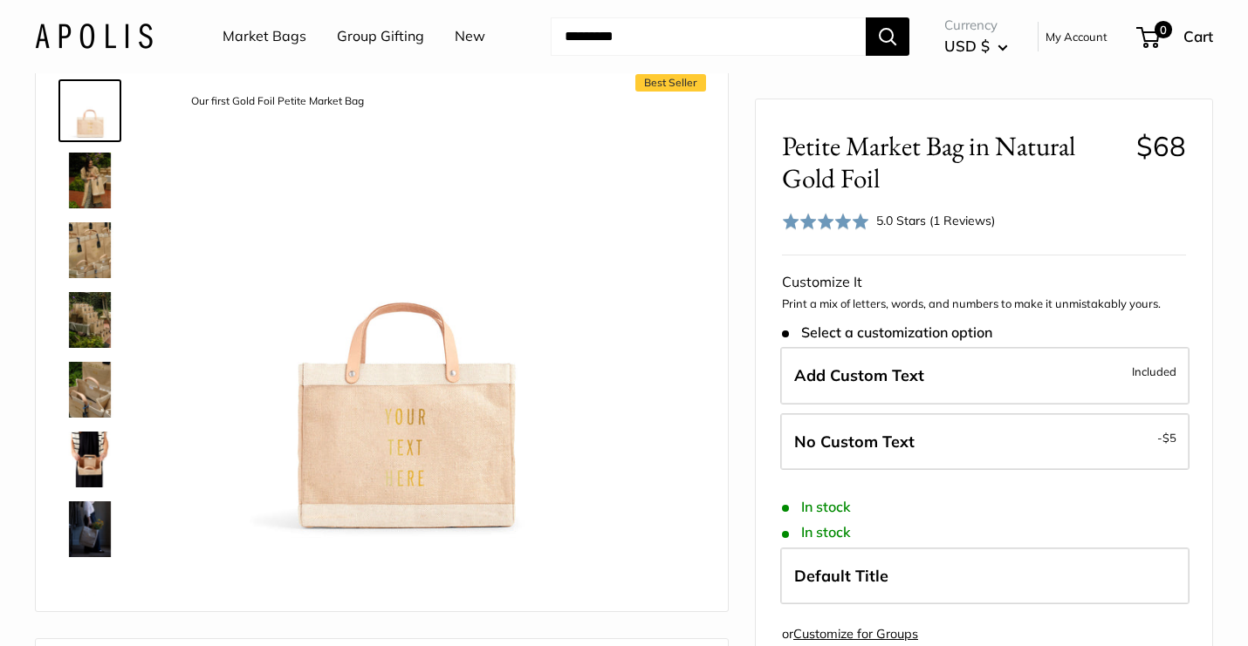
scroll to position [68, 0]
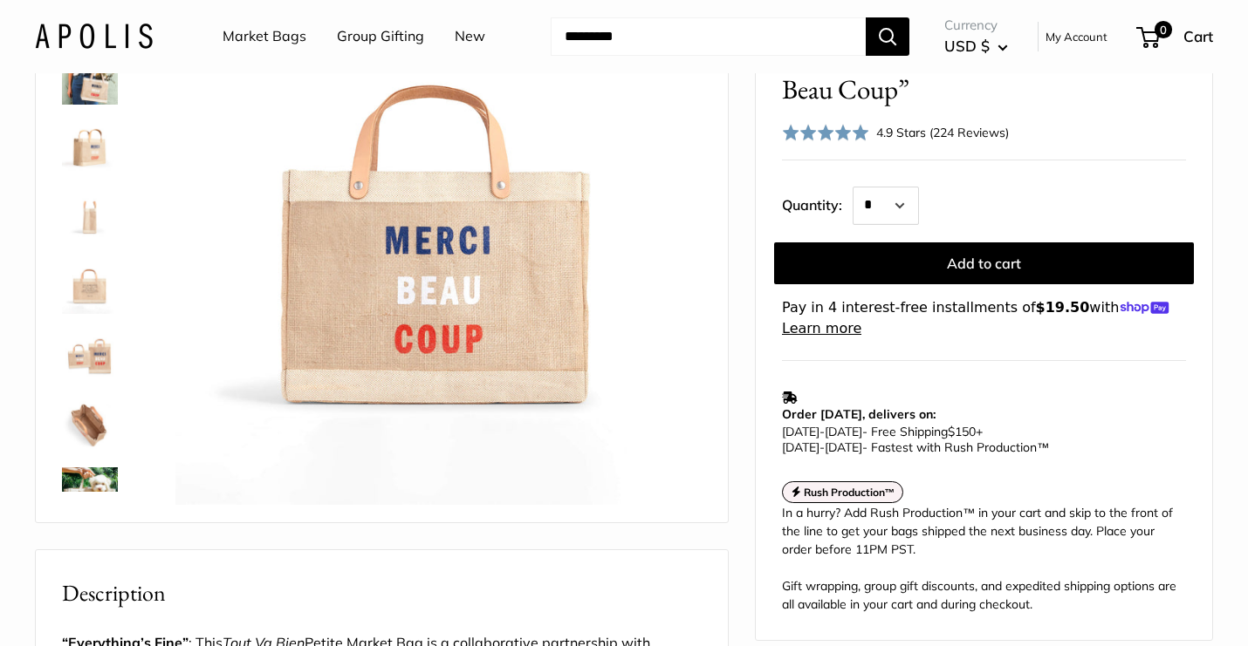
scroll to position [176, 0]
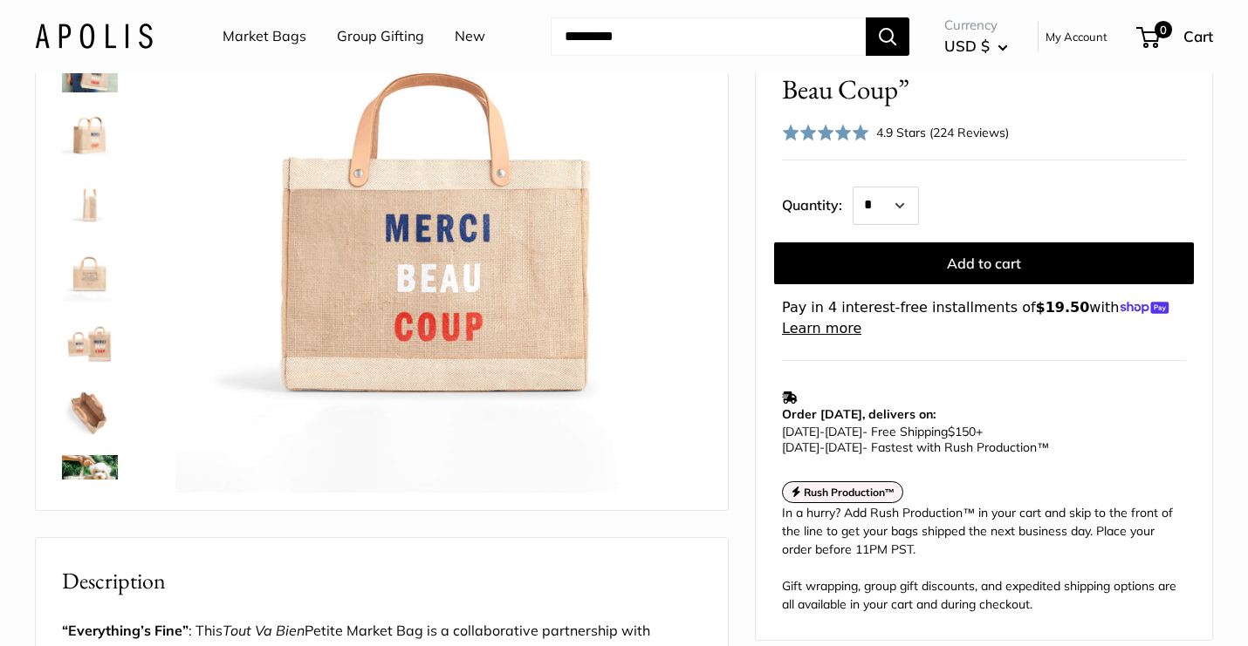
click at [88, 267] on img at bounding box center [90, 274] width 56 height 56
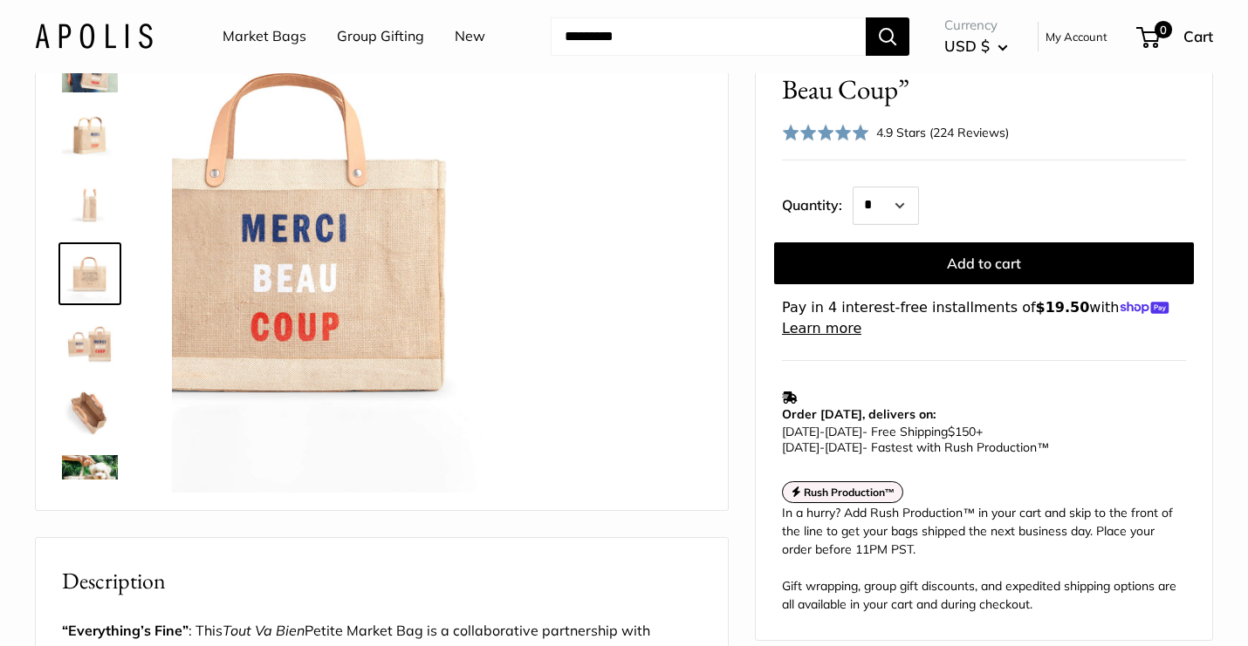
scroll to position [54, 0]
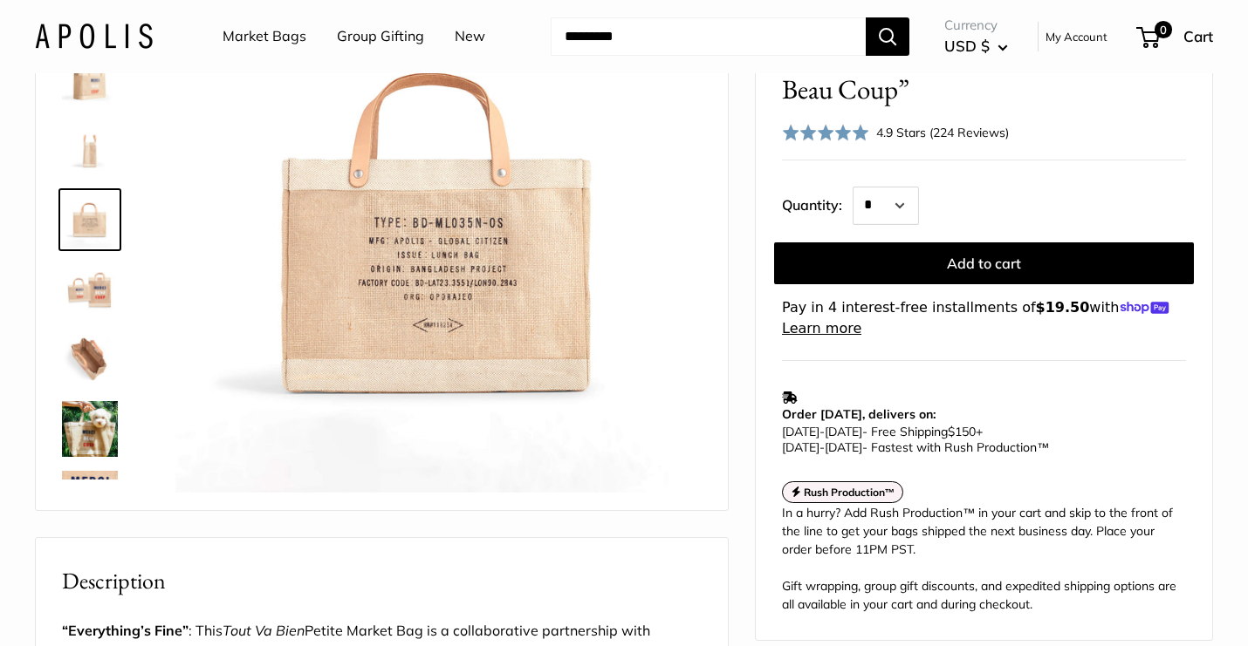
click at [86, 305] on img at bounding box center [90, 290] width 56 height 56
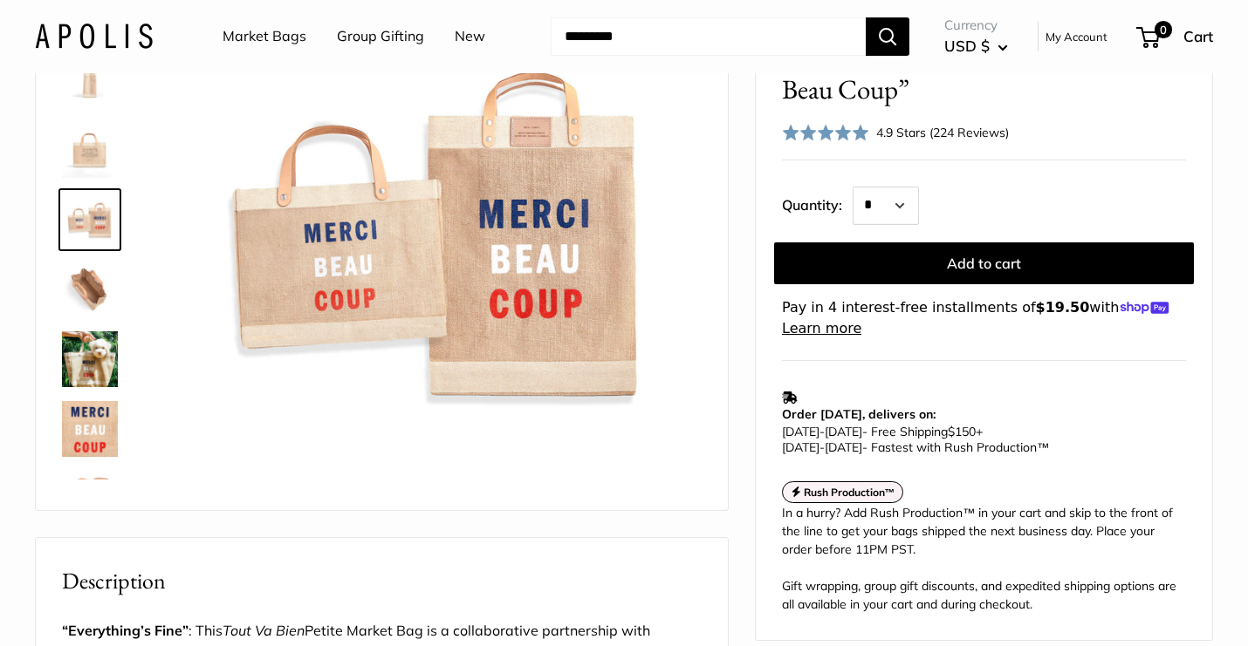
click at [86, 289] on img at bounding box center [90, 290] width 56 height 56
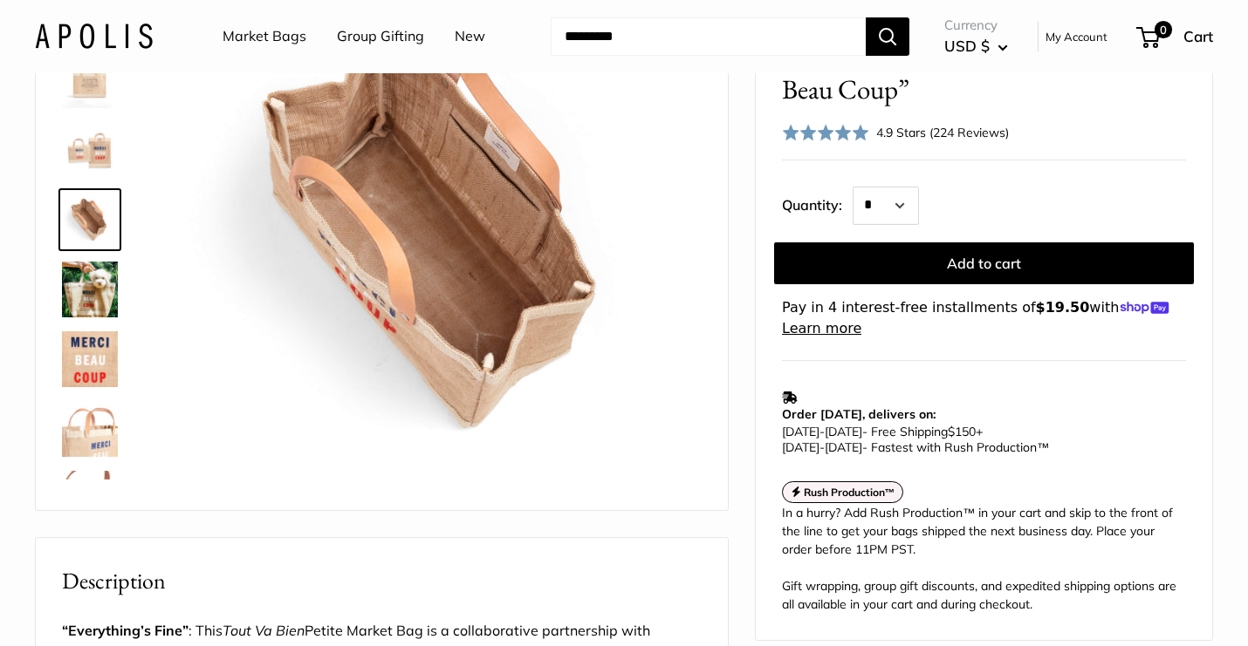
click at [90, 373] on img at bounding box center [90, 360] width 56 height 56
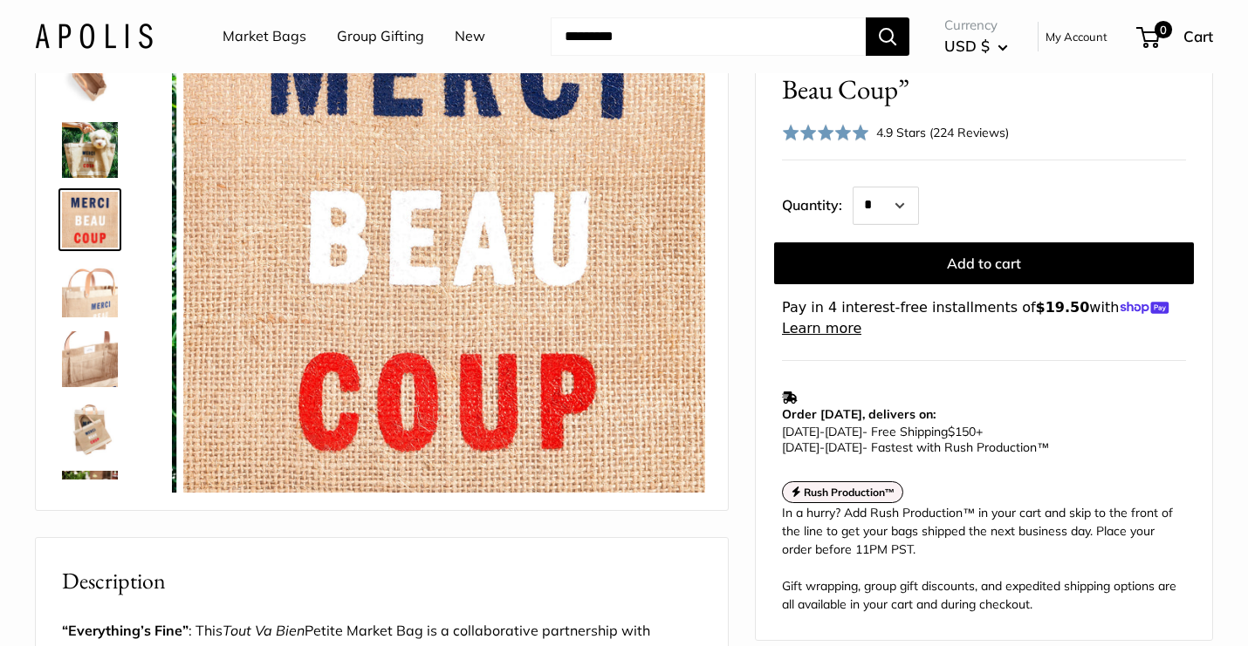
click at [95, 339] on img at bounding box center [90, 360] width 56 height 56
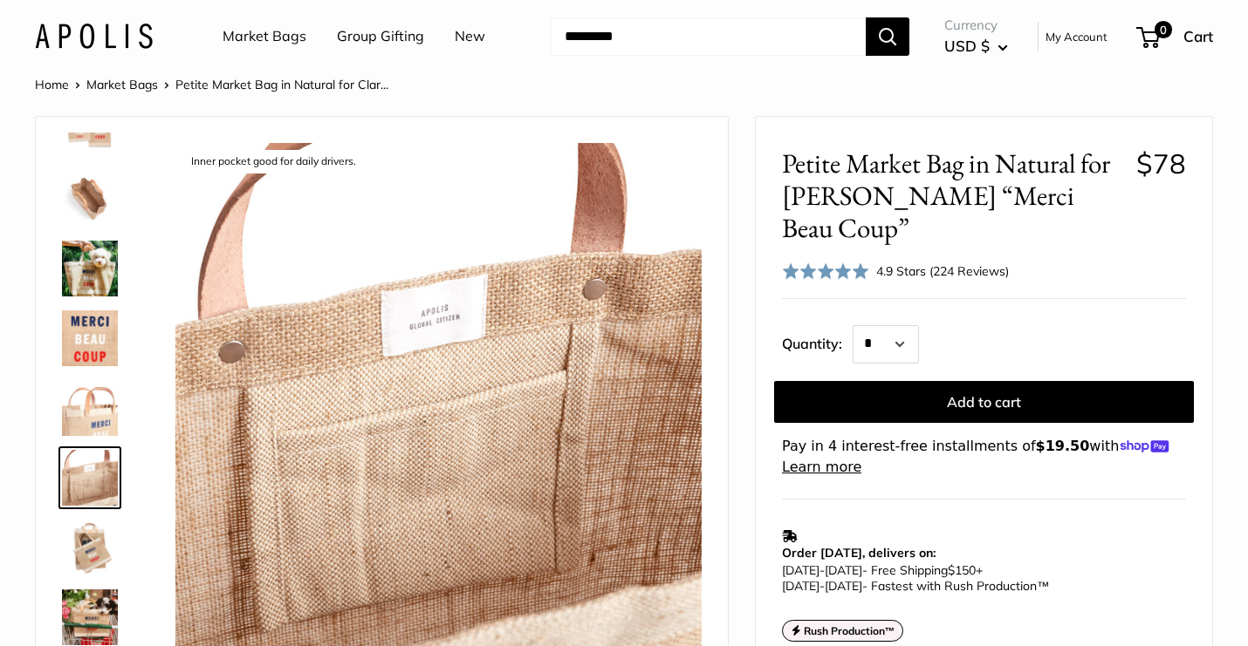
scroll to position [0, 0]
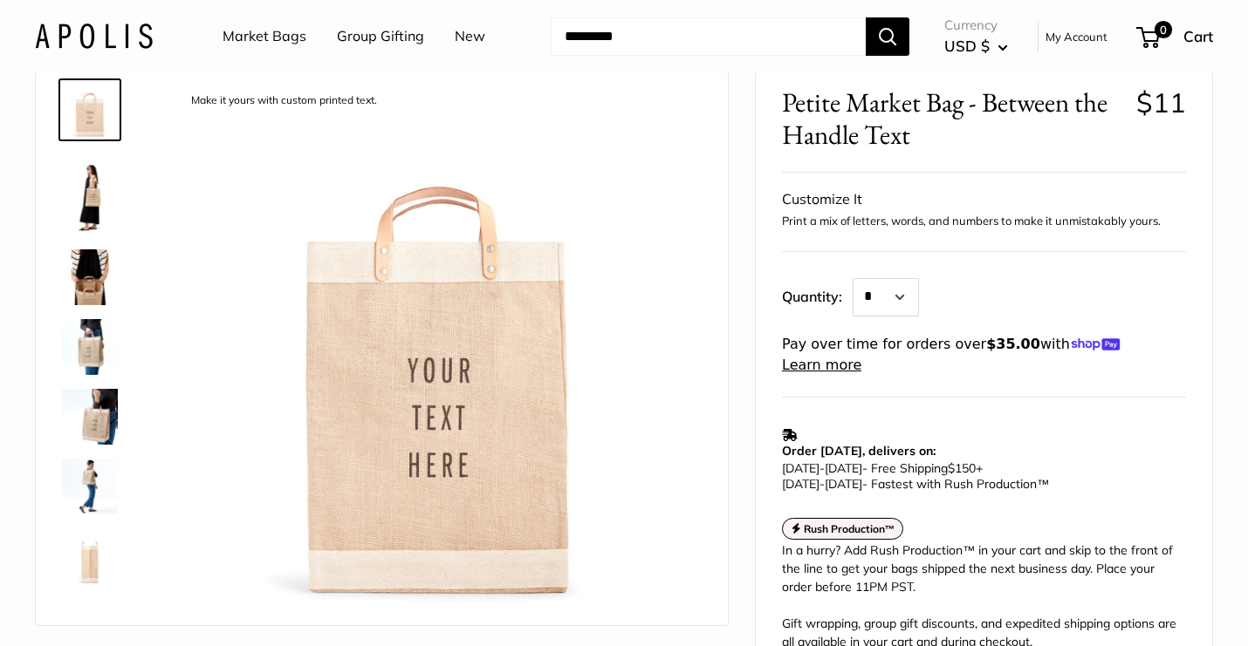
click at [79, 412] on img at bounding box center [90, 417] width 56 height 56
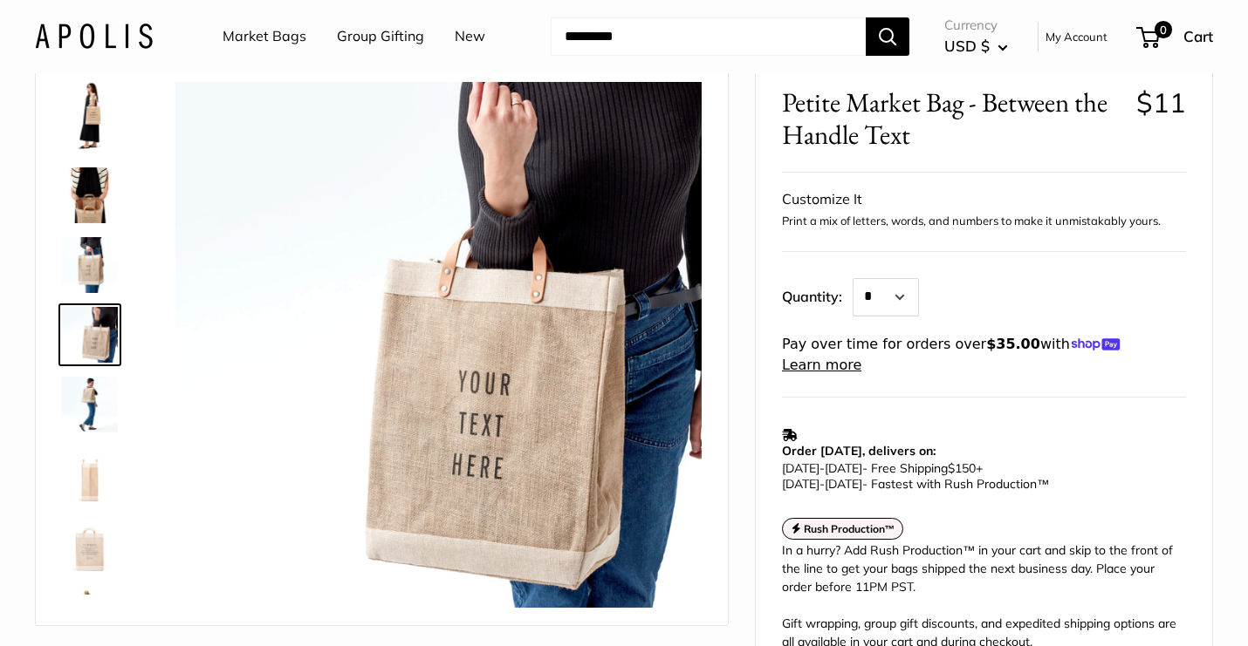
click at [104, 276] on img at bounding box center [90, 265] width 56 height 56
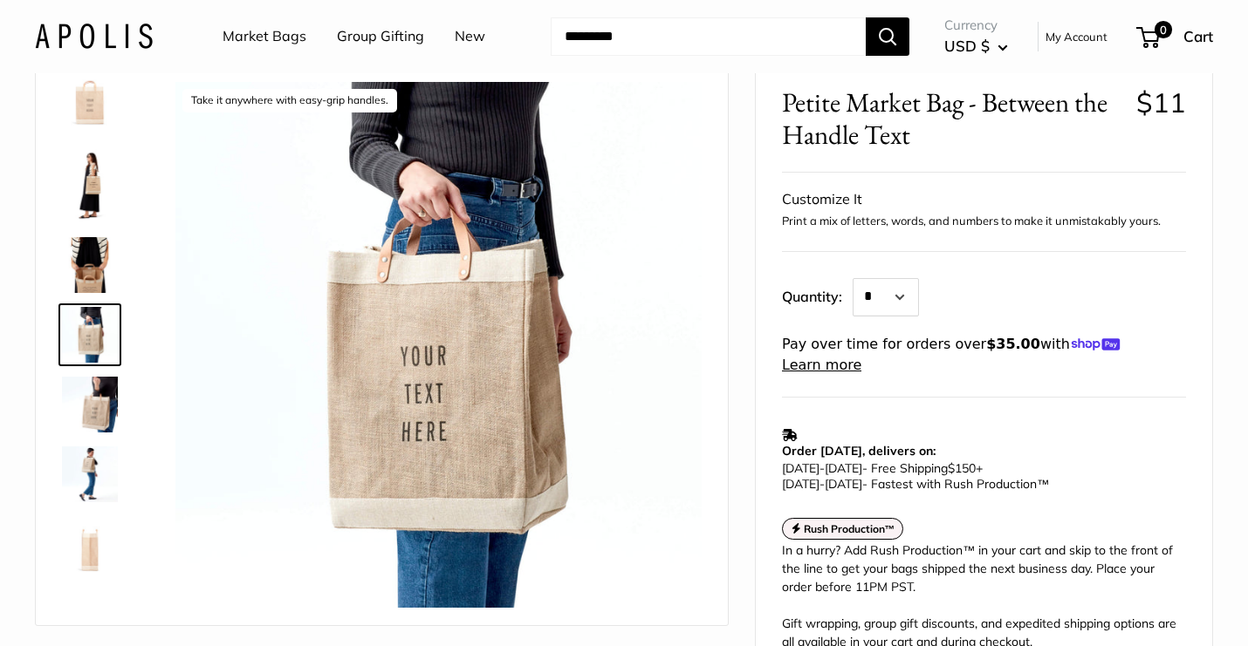
click at [96, 488] on img at bounding box center [90, 475] width 56 height 56
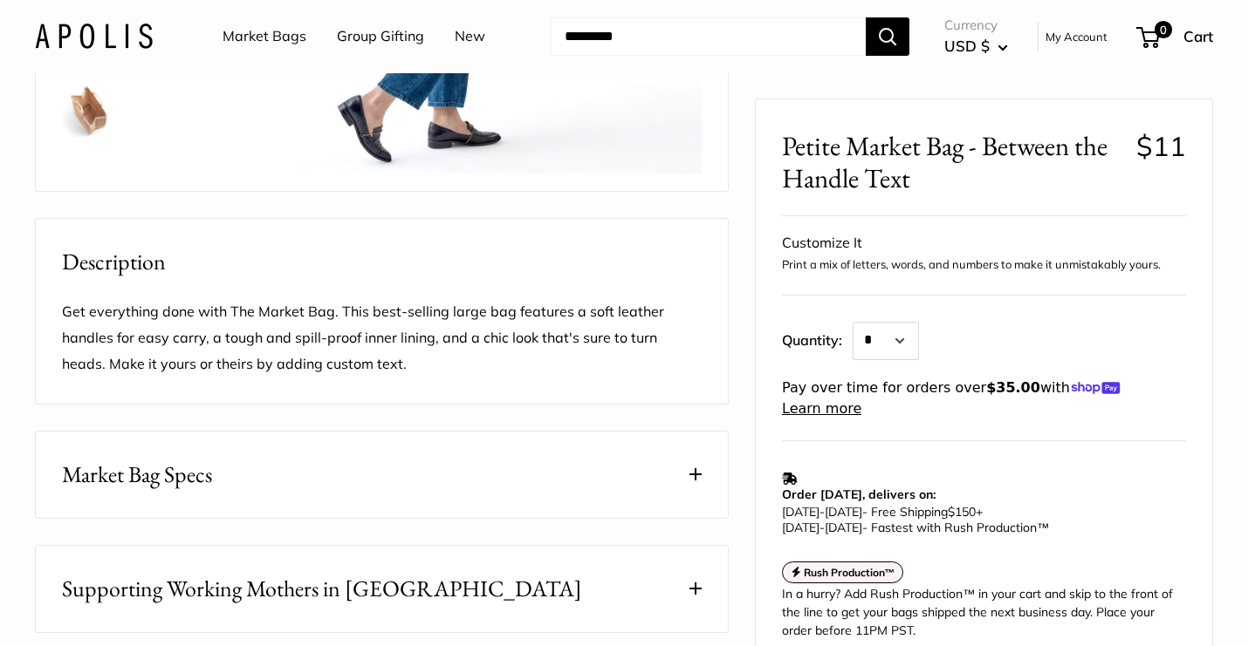
scroll to position [368, 0]
